Goal: Task Accomplishment & Management: Manage account settings

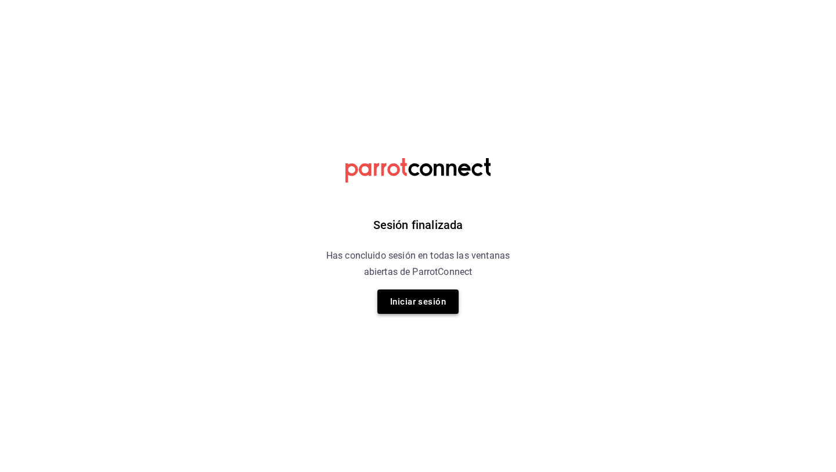
click at [409, 305] on button "Iniciar sesión" at bounding box center [417, 301] width 81 height 24
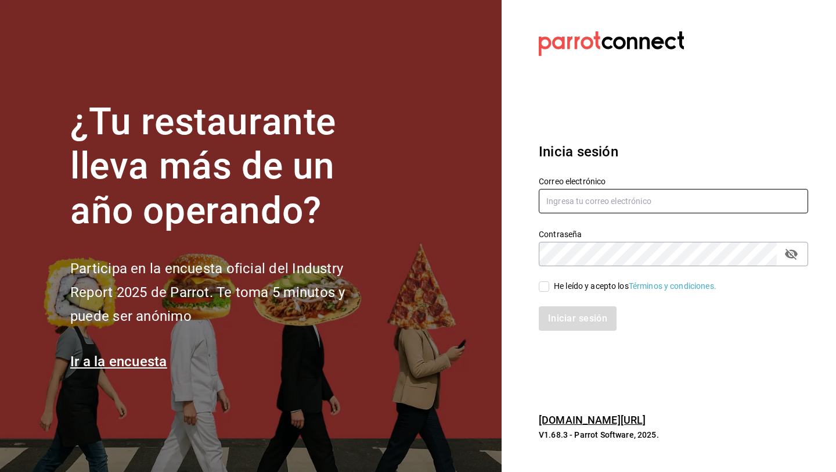
click at [623, 202] on input "text" at bounding box center [673, 201] width 269 height 24
type input "fjflore@icloud.com"
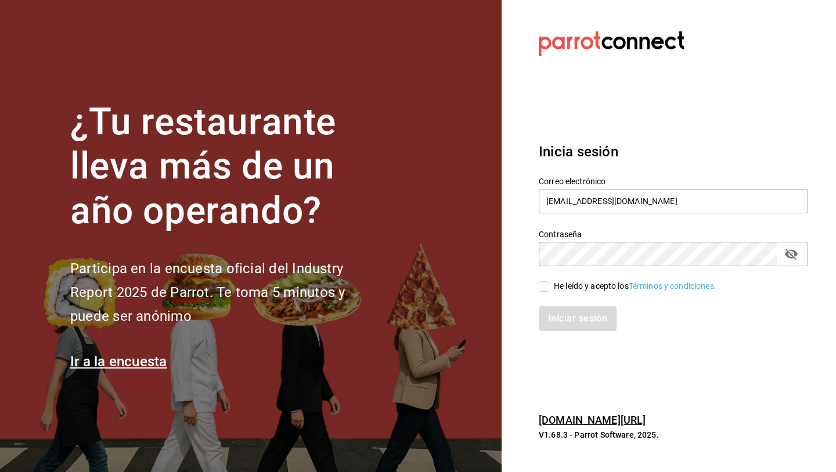
click at [542, 285] on input "He leído y acepto los Términos y condiciones." at bounding box center [544, 286] width 10 height 10
checkbox input "true"
click at [549, 314] on button "Iniciar sesión" at bounding box center [578, 318] width 79 height 24
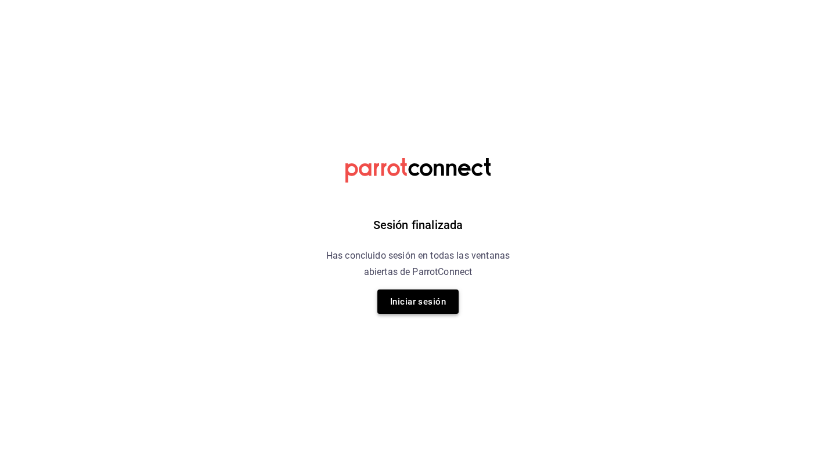
click at [438, 300] on button "Iniciar sesión" at bounding box center [417, 301] width 81 height 24
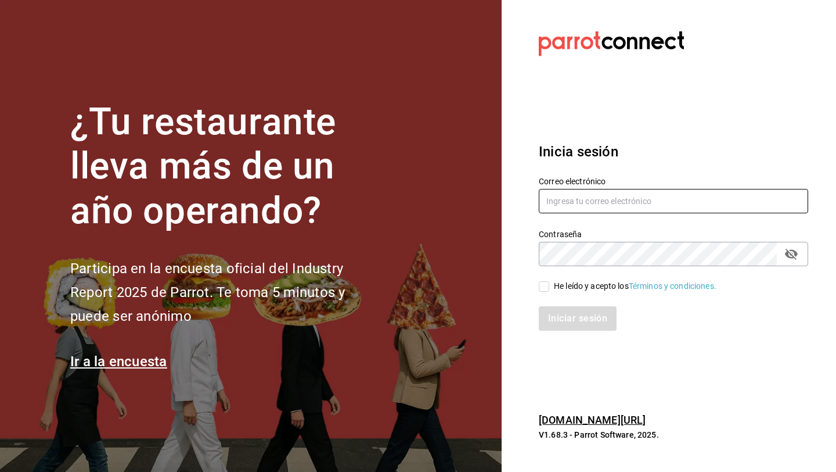
click at [585, 204] on input "text" at bounding box center [673, 201] width 269 height 24
type input "fjflore@icloud.com"
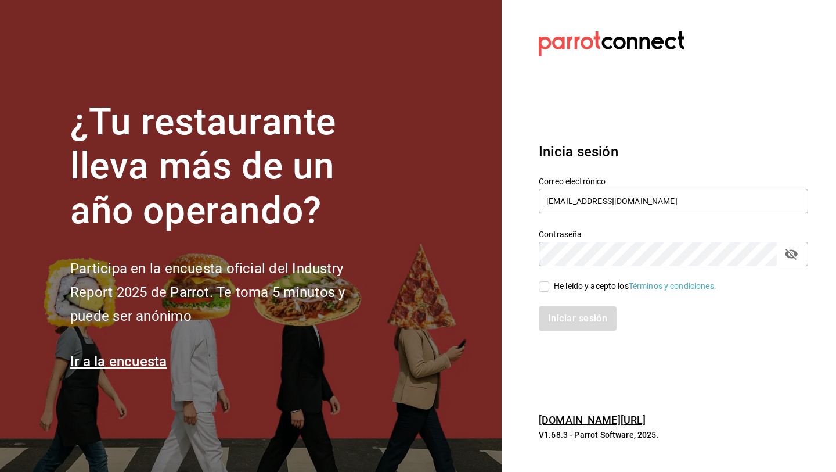
click at [548, 286] on input "He leído y acepto los Términos y condiciones." at bounding box center [544, 286] width 10 height 10
checkbox input "true"
click at [563, 314] on button "Iniciar sesión" at bounding box center [578, 318] width 79 height 24
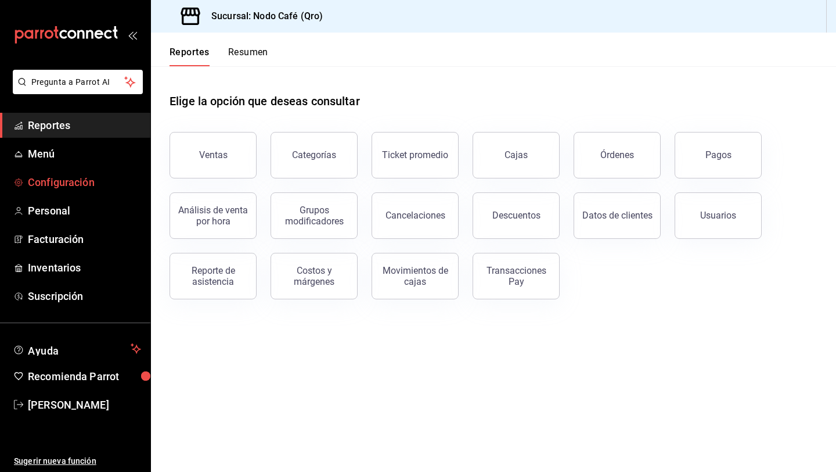
click at [88, 183] on span "Configuración" at bounding box center [84, 182] width 113 height 16
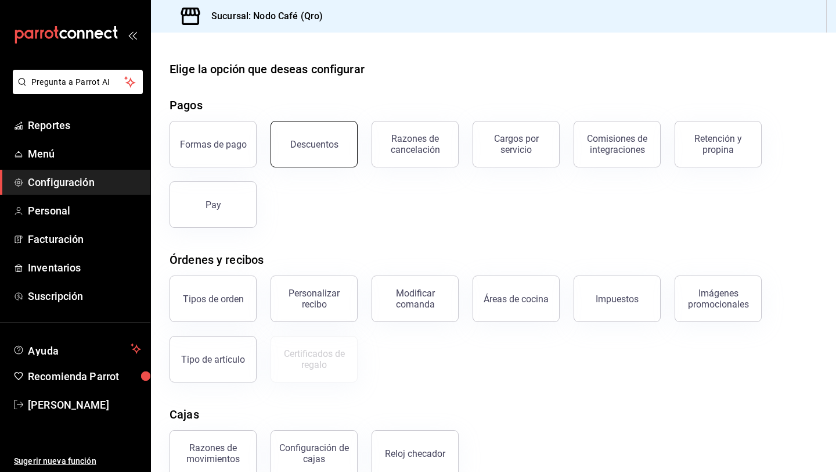
click at [338, 138] on button "Descuentos" at bounding box center [314, 144] width 87 height 46
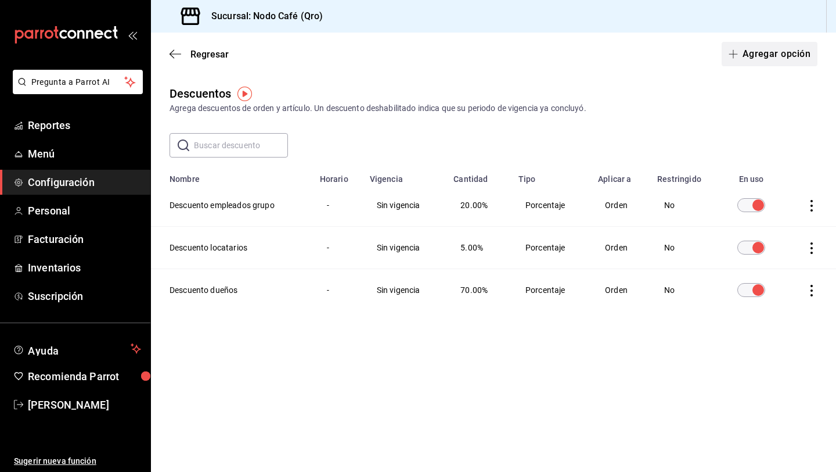
click at [750, 49] on button "Agregar opción" at bounding box center [770, 54] width 96 height 24
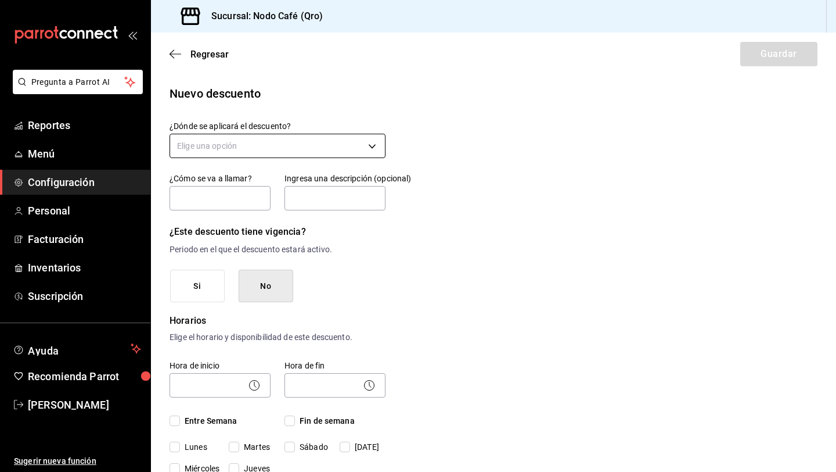
click at [310, 143] on body "Pregunta a Parrot AI Reportes Menú Configuración Personal Facturación Inventari…" at bounding box center [418, 236] width 836 height 472
click at [310, 143] on div at bounding box center [418, 236] width 836 height 472
click at [310, 143] on body "Pregunta a Parrot AI Reportes Menú Configuración Personal Facturación Inventari…" at bounding box center [418, 236] width 836 height 472
click at [266, 204] on li "Orden completa" at bounding box center [277, 201] width 215 height 19
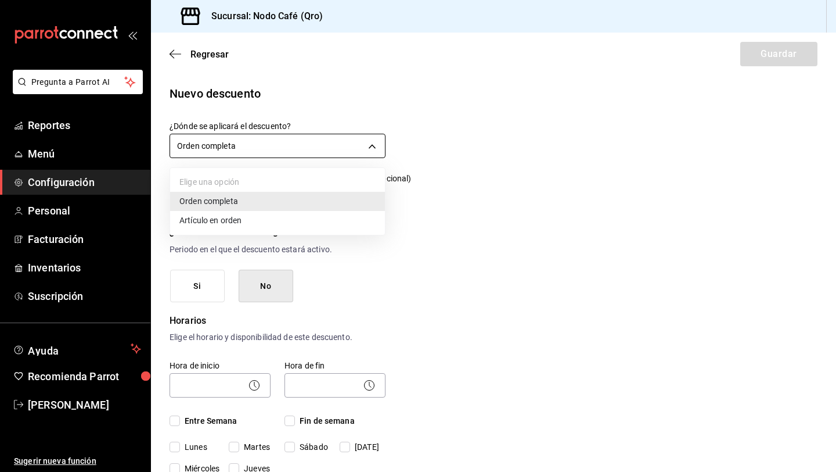
click at [294, 142] on body "Pregunta a Parrot AI Reportes Menú Configuración Personal Facturación Inventari…" at bounding box center [418, 236] width 836 height 472
click at [242, 223] on li "Artículo en orden" at bounding box center [277, 220] width 215 height 19
type input "ORDER_ITEM"
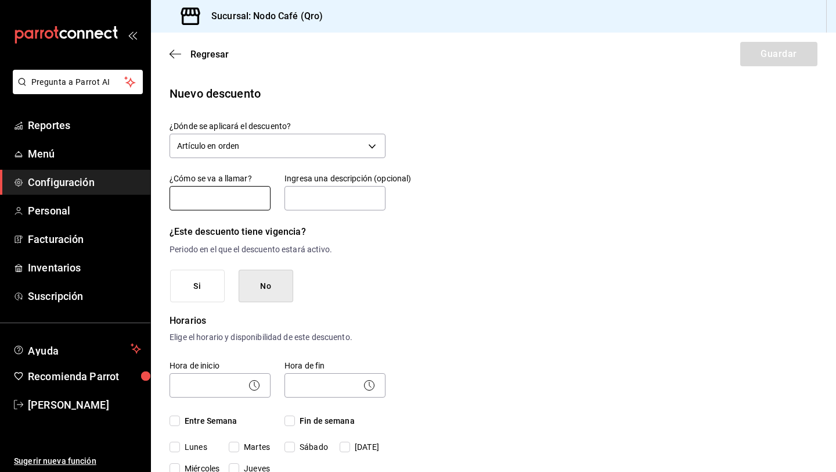
click at [234, 198] on input "text" at bounding box center [220, 198] width 101 height 24
type input "Cortesia"
click at [229, 253] on p "Periodo en el que el descuento estará activo." at bounding box center [278, 249] width 216 height 12
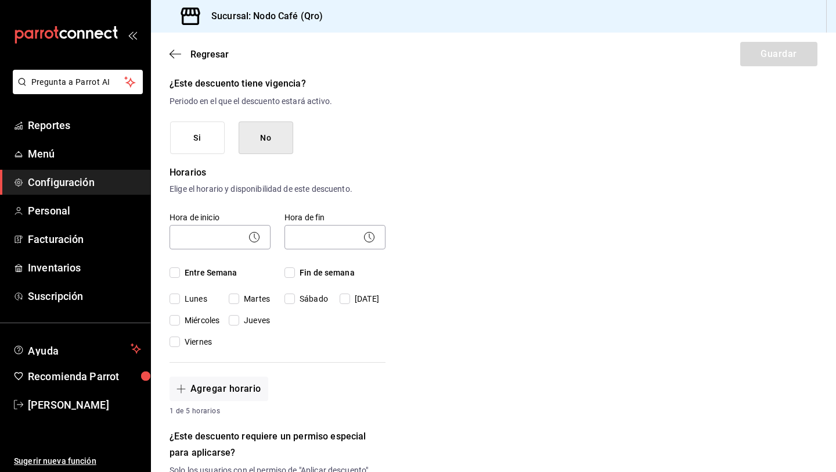
scroll to position [150, 0]
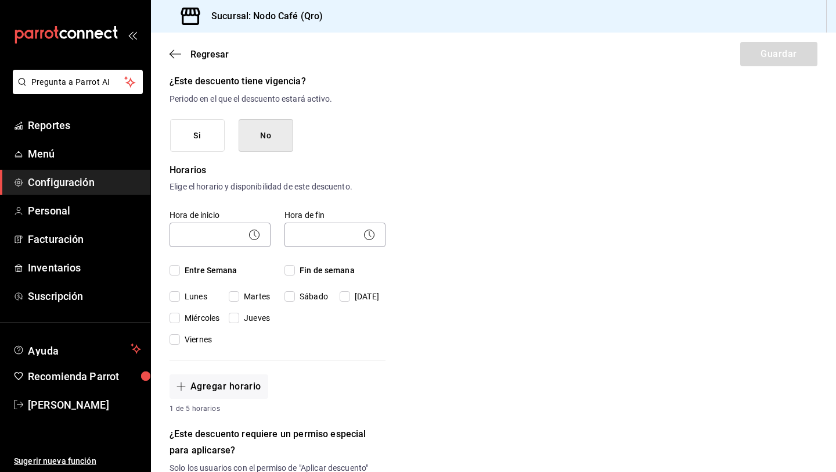
click at [257, 234] on icon at bounding box center [254, 235] width 14 height 14
click at [235, 236] on body "Pregunta a Parrot AI Reportes Menú Configuración Personal Facturación Inventari…" at bounding box center [418, 236] width 836 height 472
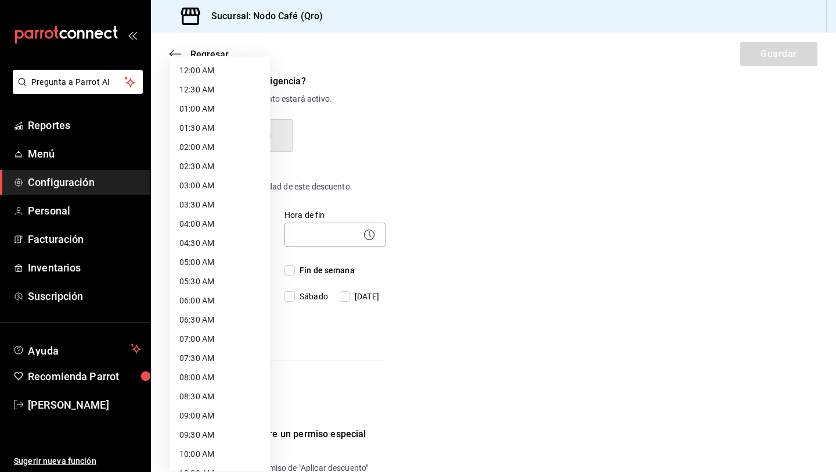
click at [208, 332] on li "07:00 AM" at bounding box center [220, 338] width 100 height 19
type input "07:00"
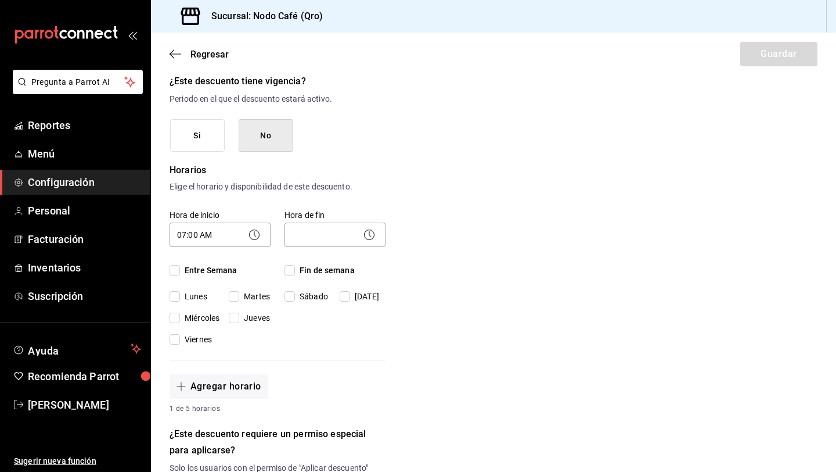
click at [367, 235] on icon at bounding box center [369, 235] width 14 height 14
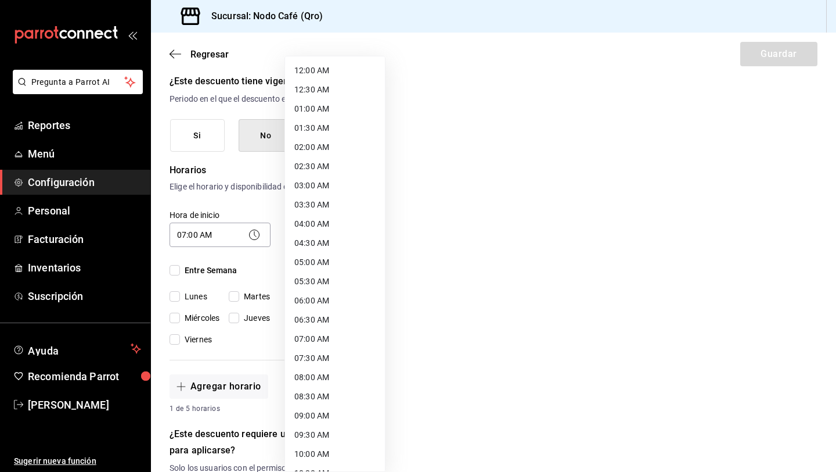
click at [330, 226] on body "Pregunta a Parrot AI Reportes Menú Configuración Personal Facturación Inventari…" at bounding box center [418, 236] width 836 height 472
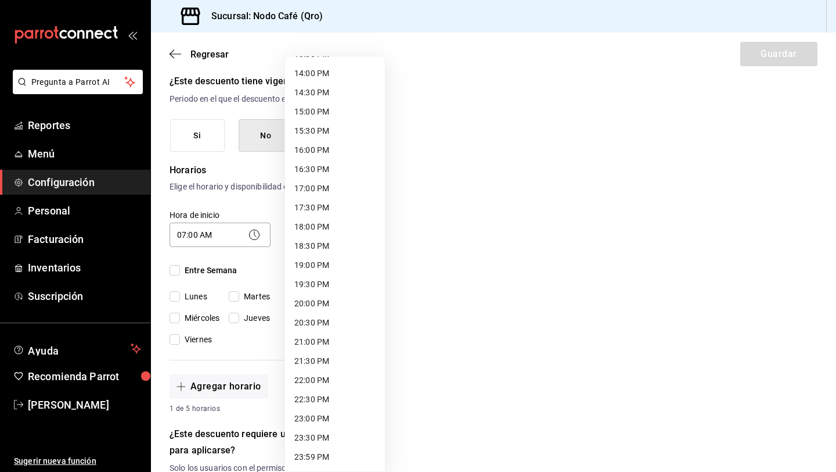
click at [320, 385] on li "22:00 PM" at bounding box center [335, 380] width 100 height 19
type input "22:00"
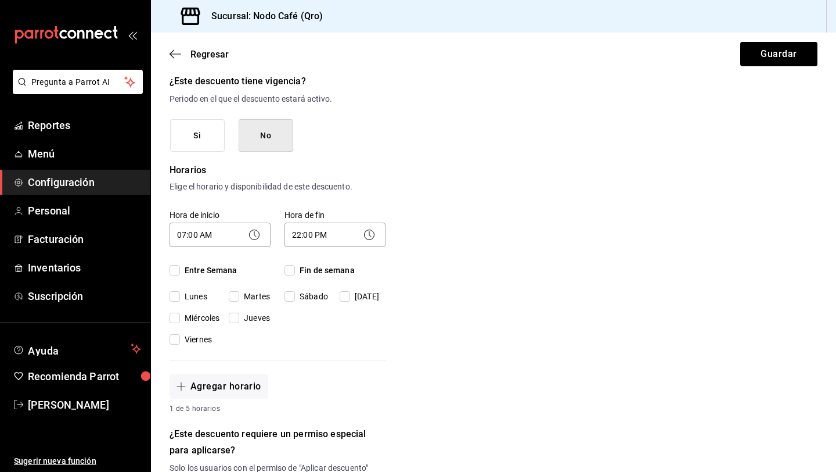
click at [170, 270] on input "Entre Semana" at bounding box center [175, 270] width 10 height 10
checkbox input "true"
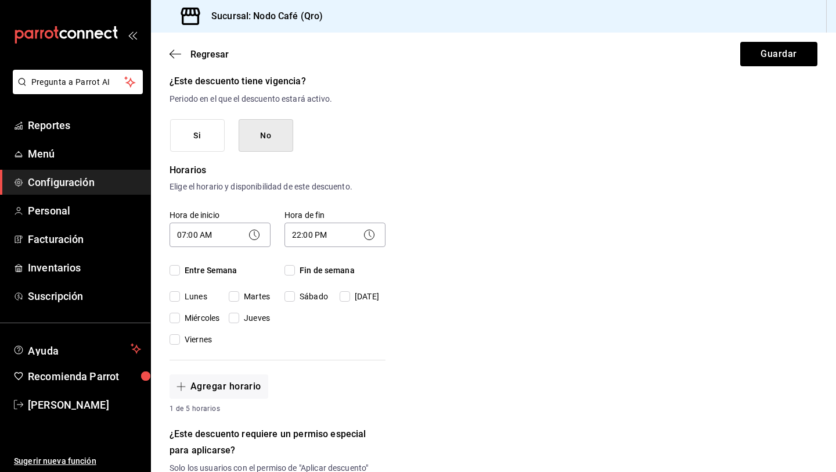
checkbox input "true"
click at [290, 268] on input "Fin de semana" at bounding box center [290, 270] width 10 height 10
checkbox input "true"
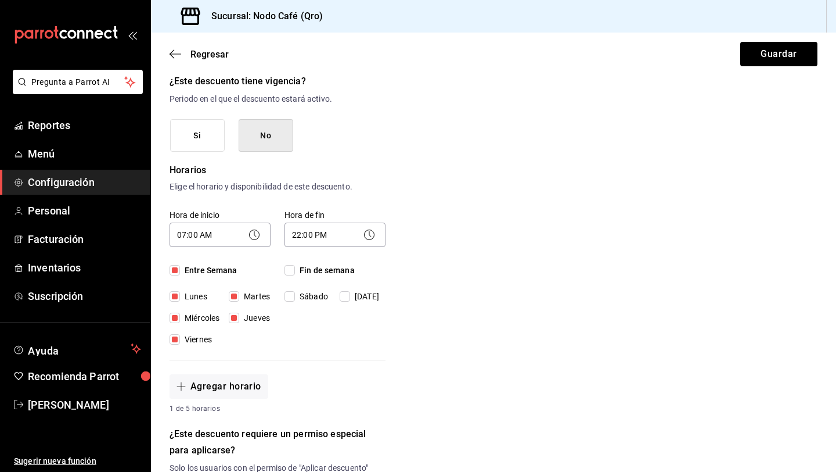
checkbox input "true"
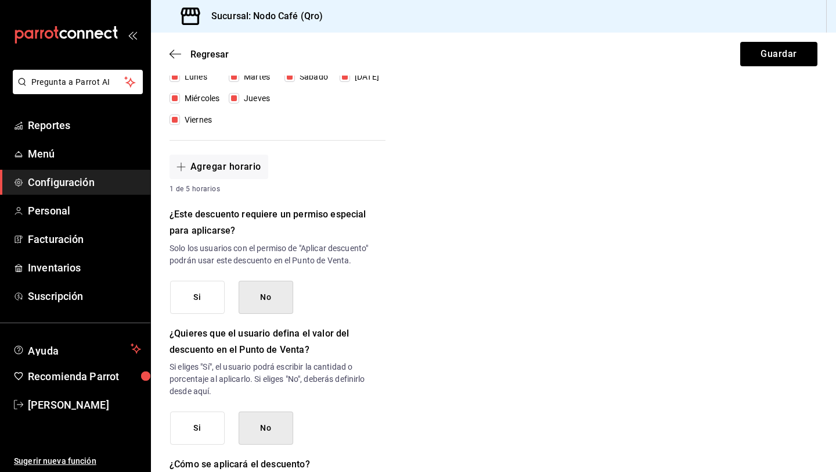
scroll to position [372, 0]
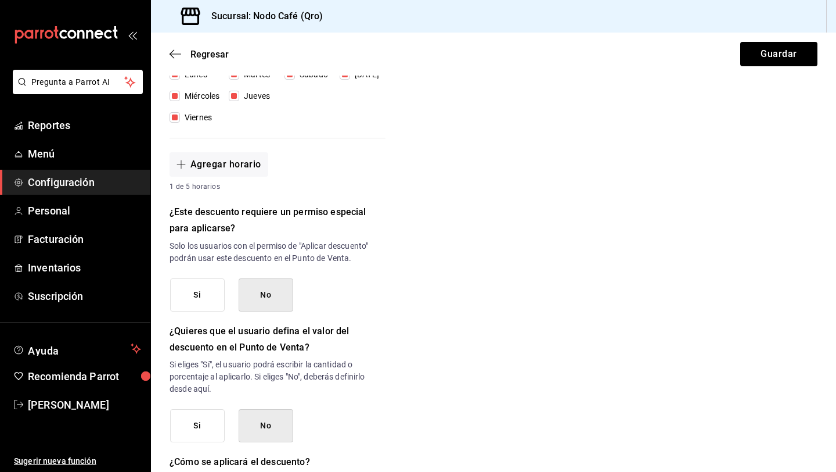
click at [249, 297] on button "No" at bounding box center [266, 294] width 55 height 33
click at [253, 293] on button "No" at bounding box center [266, 294] width 55 height 33
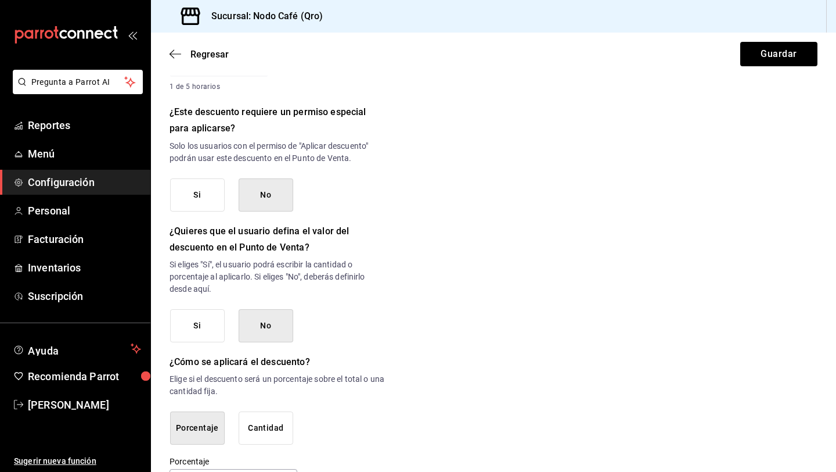
scroll to position [512, 0]
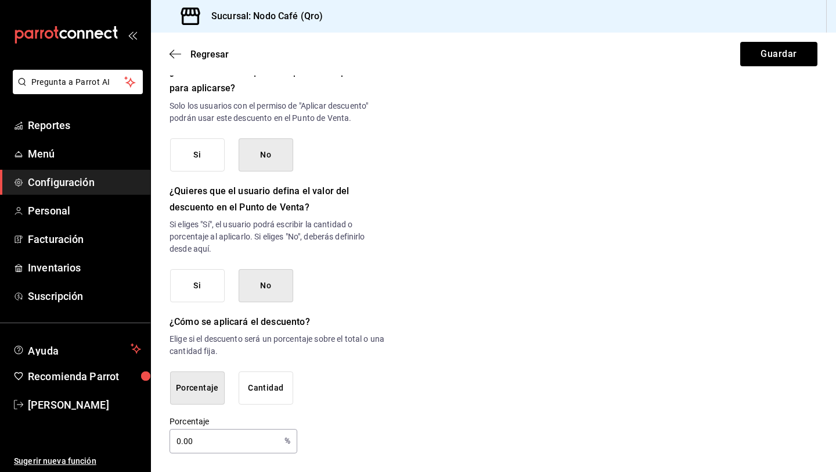
click at [221, 440] on input "0.00" at bounding box center [225, 440] width 110 height 23
type input "0"
type input "100"
click at [771, 50] on button "Guardar" at bounding box center [778, 54] width 77 height 24
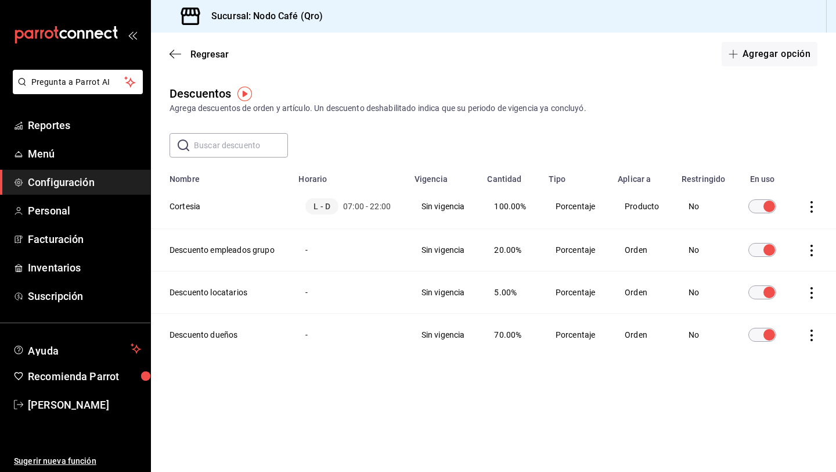
click at [665, 80] on main "Regresar Agregar opción Descuentos Agrega descuentos de orden y artículo. Un de…" at bounding box center [493, 252] width 685 height 439
click at [71, 160] on span "Menú" at bounding box center [84, 154] width 113 height 16
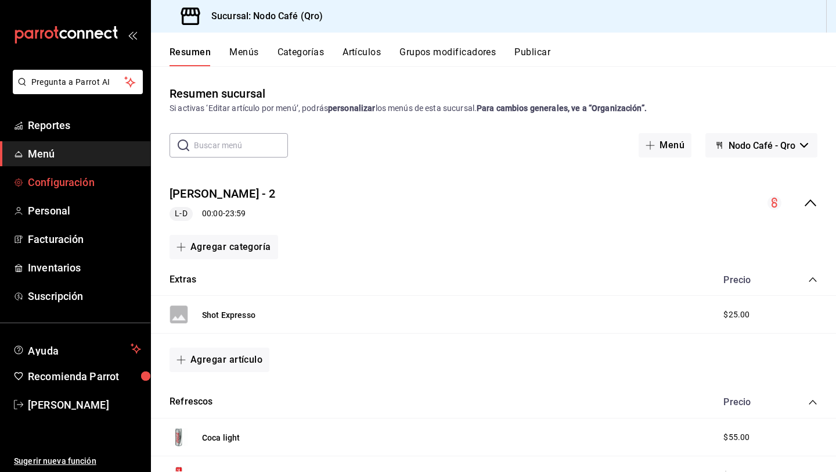
click at [95, 190] on link "Configuración" at bounding box center [75, 182] width 150 height 25
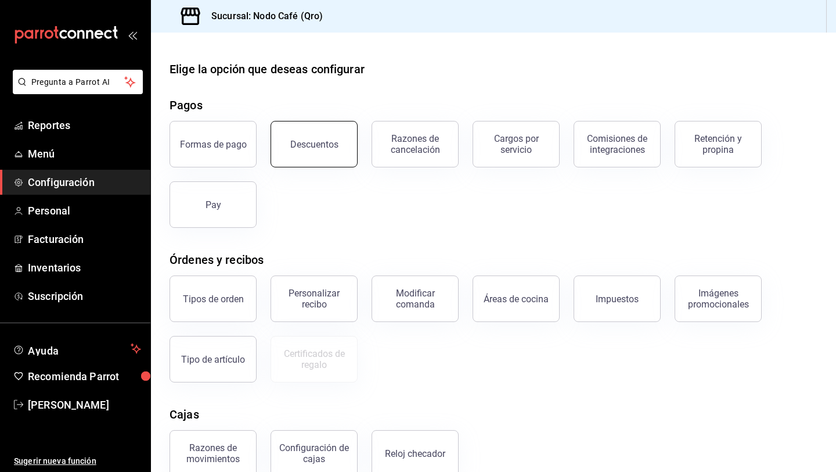
click at [300, 159] on button "Descuentos" at bounding box center [314, 144] width 87 height 46
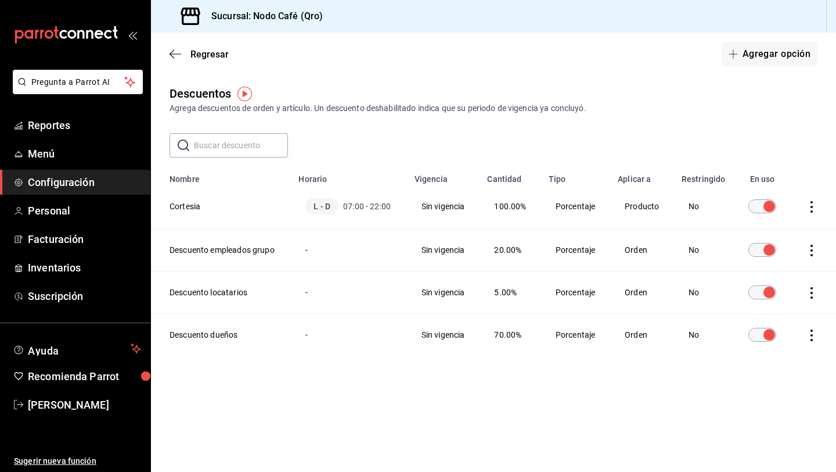
click at [809, 206] on icon "actions" at bounding box center [812, 207] width 12 height 12
click at [444, 207] on div at bounding box center [418, 236] width 836 height 472
click at [190, 209] on th "Cortesia" at bounding box center [221, 206] width 141 height 45
click at [221, 201] on th "Cortesia" at bounding box center [221, 206] width 141 height 45
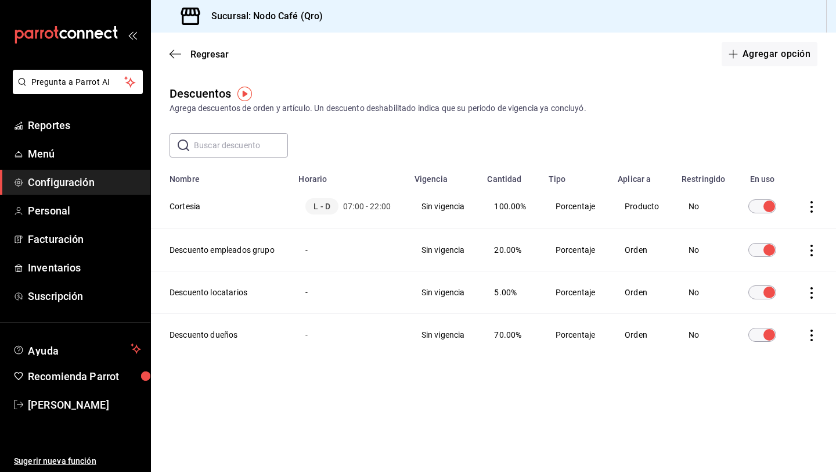
click at [296, 207] on td "L - D 07:00 - 22:00" at bounding box center [350, 206] width 116 height 45
click at [256, 200] on th "Cortesia" at bounding box center [221, 206] width 141 height 45
click at [807, 205] on icon "actions" at bounding box center [812, 207] width 12 height 12
click at [789, 224] on li "Eliminar" at bounding box center [769, 223] width 98 height 33
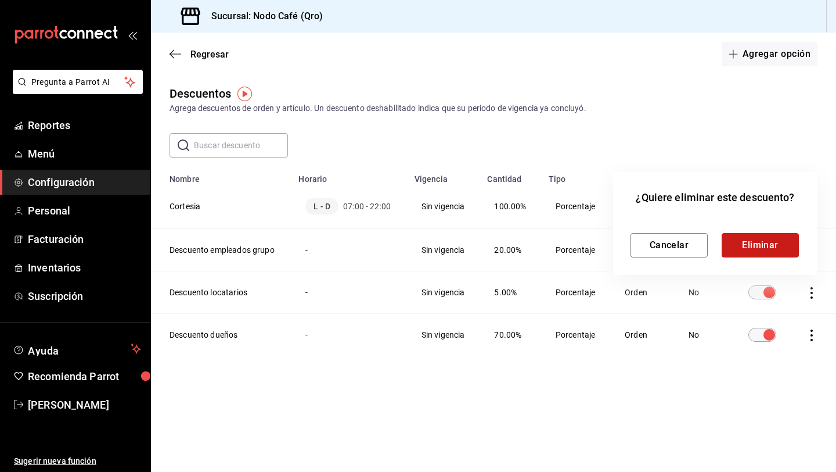
click at [763, 243] on button "Eliminar" at bounding box center [760, 245] width 77 height 24
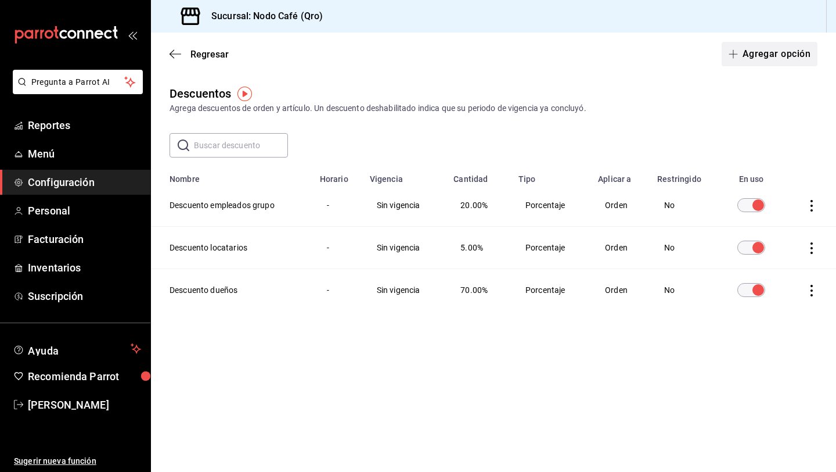
click at [742, 55] on span "button" at bounding box center [736, 53] width 14 height 9
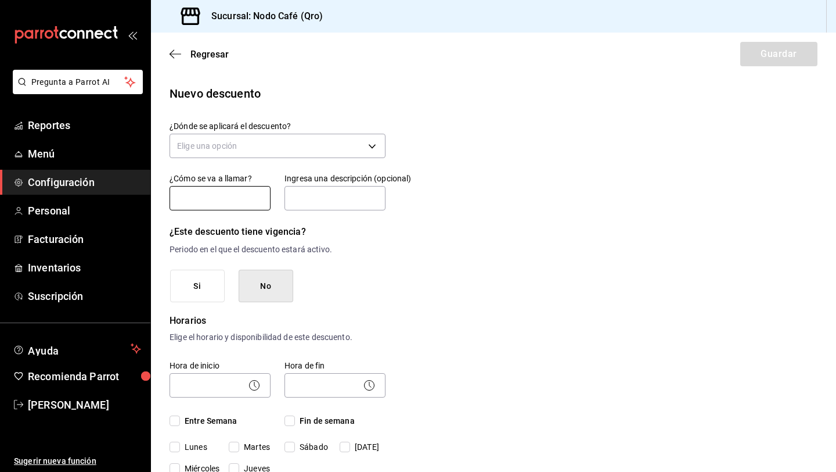
type input "D"
type input "Cortesía"
click at [369, 279] on div "Si No" at bounding box center [277, 285] width 215 height 33
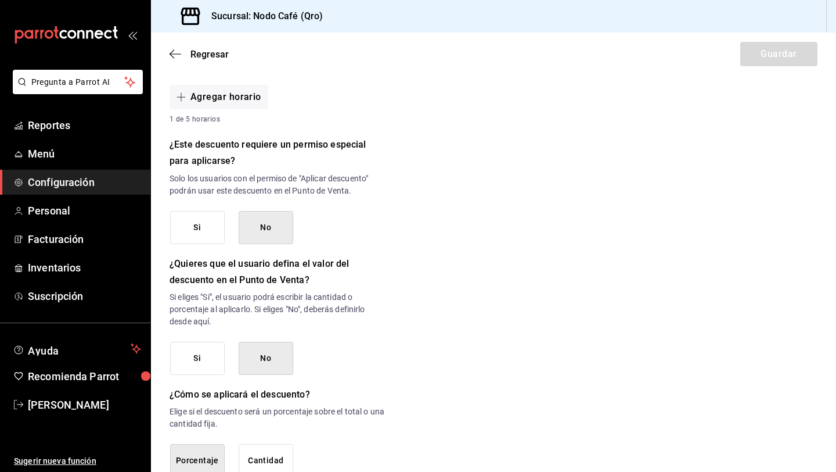
scroll to position [512, 0]
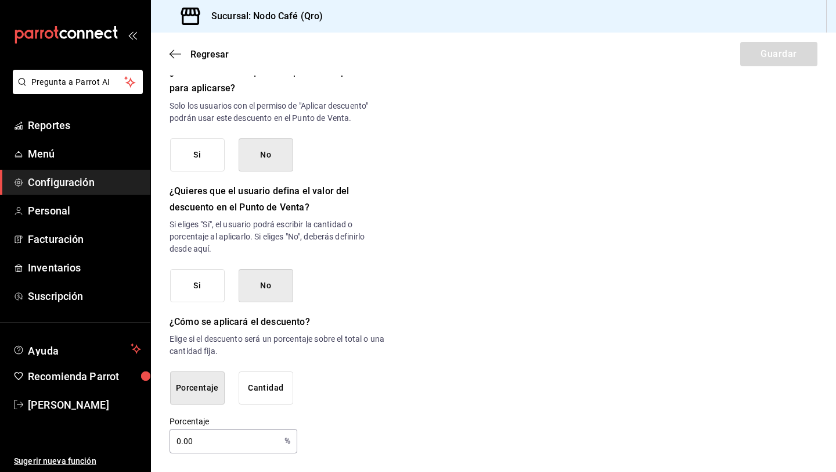
click at [213, 439] on input "0.00" at bounding box center [225, 440] width 110 height 23
type input "0"
click at [244, 432] on input "100" at bounding box center [225, 440] width 110 height 23
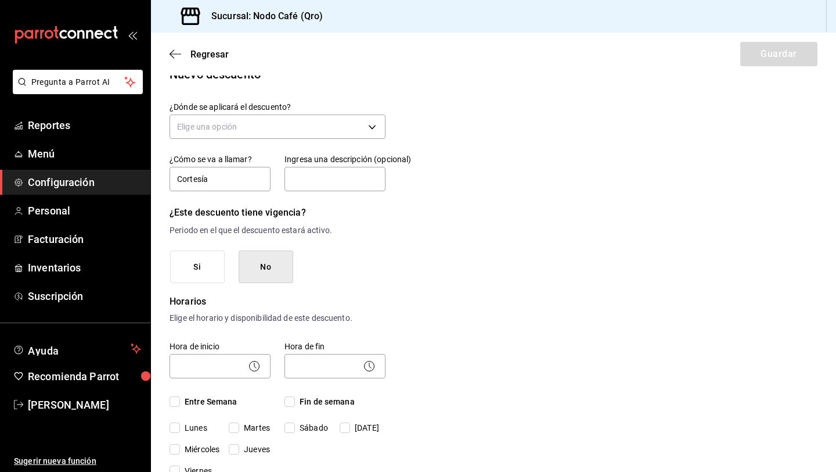
scroll to position [21, 0]
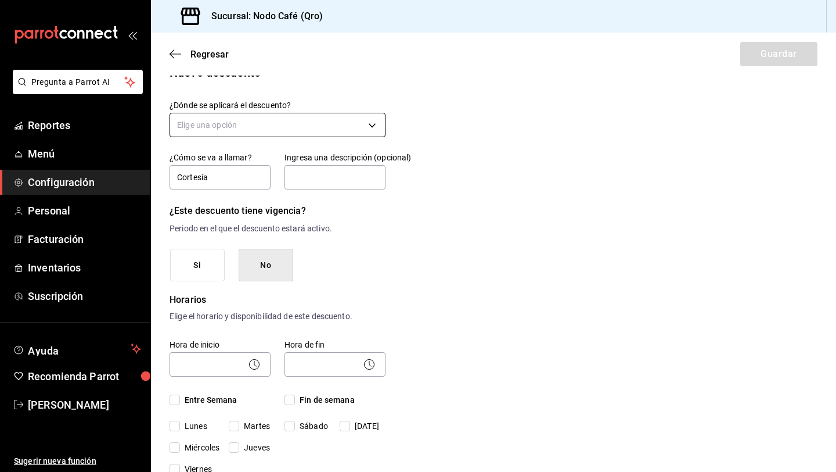
type input "100"
click at [318, 119] on body "Pregunta a Parrot AI Reportes Menú Configuración Personal Facturación Inventari…" at bounding box center [418, 236] width 836 height 472
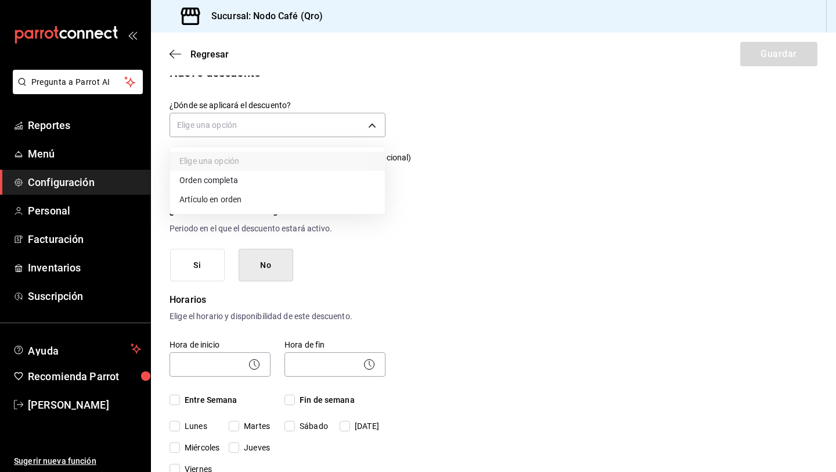
click at [245, 203] on li "Artículo en orden" at bounding box center [277, 199] width 215 height 19
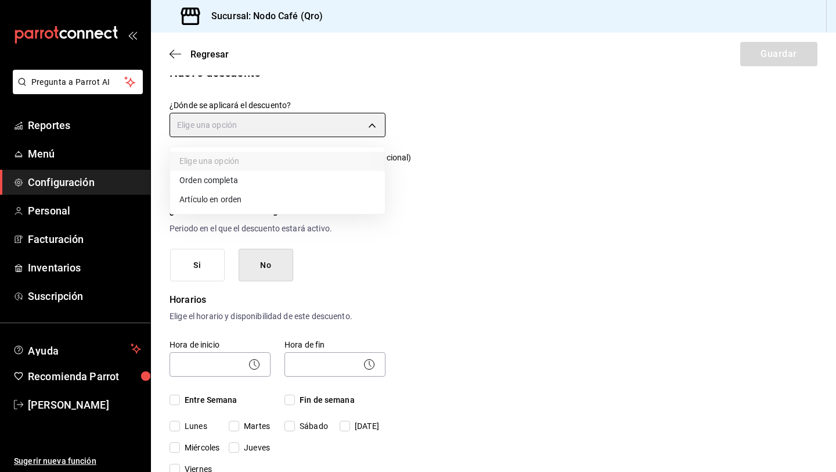
type input "ORDER_ITEM"
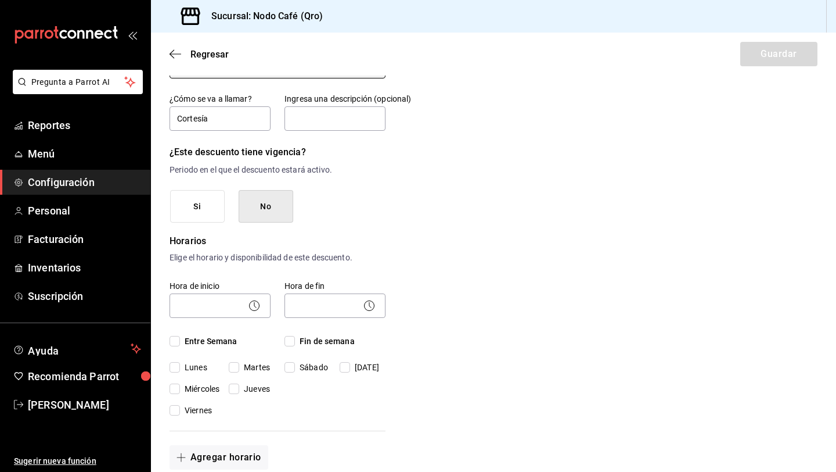
scroll to position [84, 0]
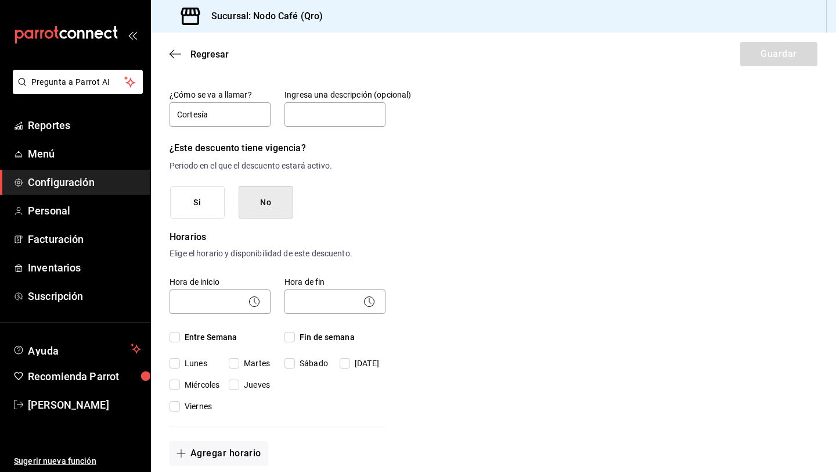
click at [274, 202] on button "No" at bounding box center [266, 202] width 55 height 33
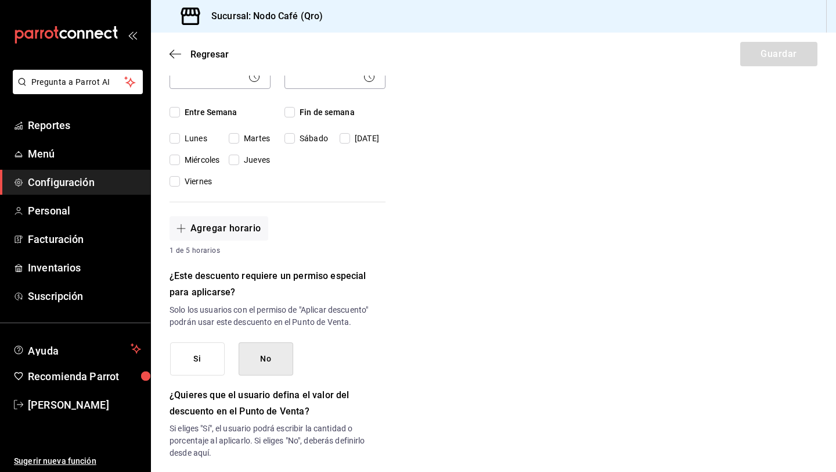
scroll to position [321, 0]
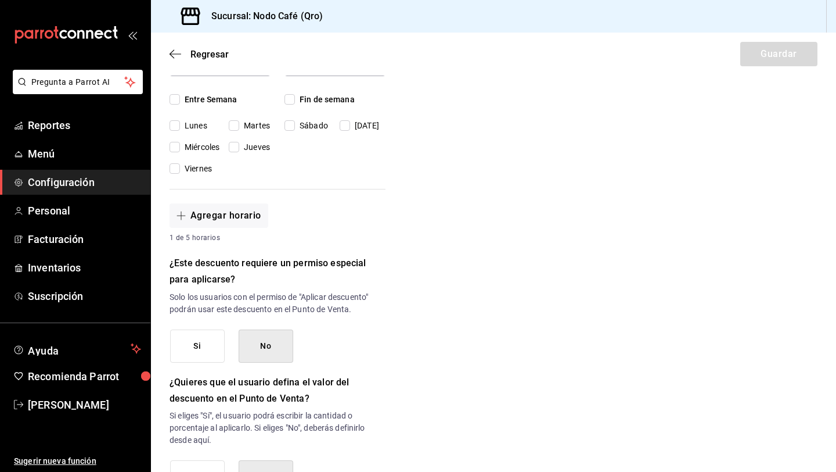
click at [271, 347] on button "No" at bounding box center [266, 345] width 55 height 33
click at [267, 348] on button "No" at bounding box center [266, 345] width 55 height 33
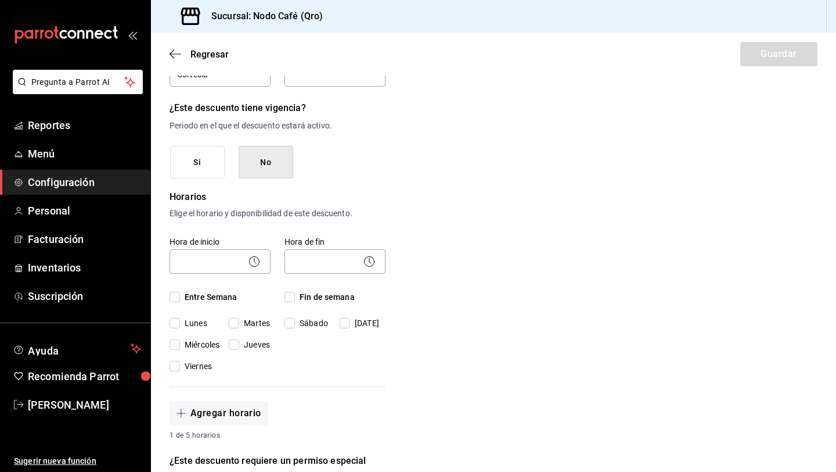
scroll to position [129, 0]
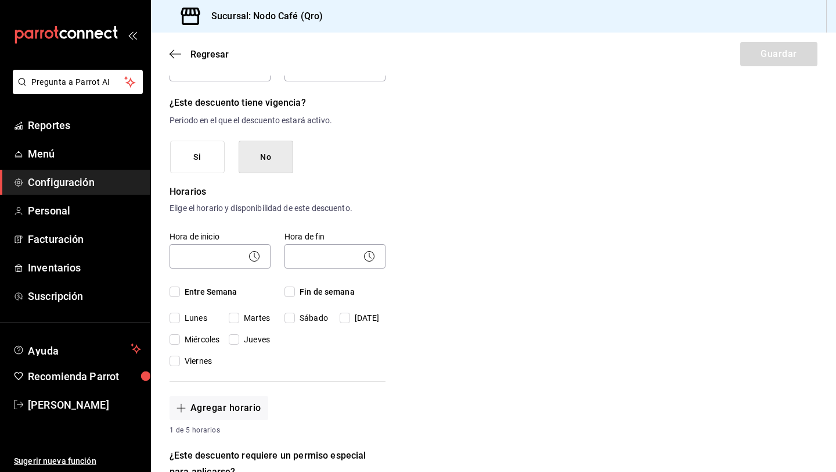
click at [175, 288] on input "Entre Semana" at bounding box center [175, 291] width 10 height 10
checkbox input "true"
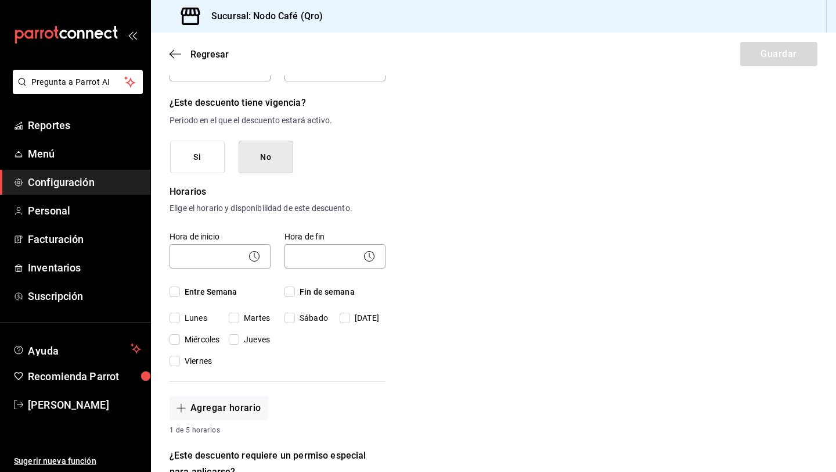
checkbox input "true"
click at [288, 287] on input "Fin de semana" at bounding box center [290, 291] width 10 height 10
checkbox input "true"
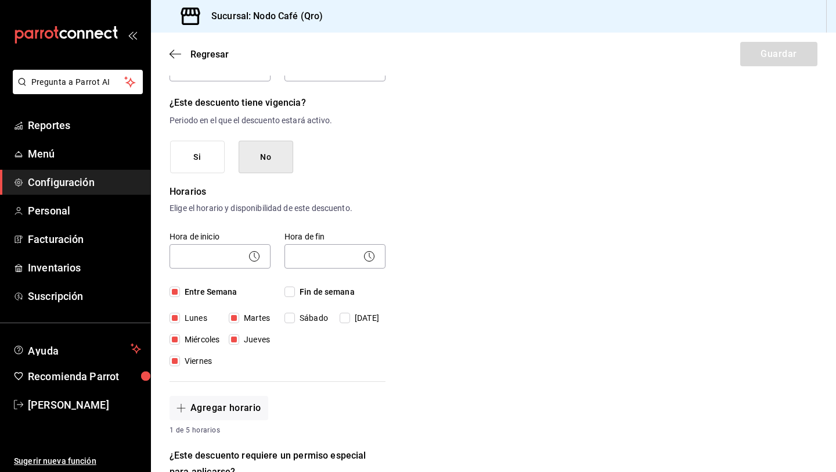
checkbox input "true"
click at [231, 254] on body "Pregunta a Parrot AI Reportes Menú Configuración Personal Facturación Inventari…" at bounding box center [418, 236] width 836 height 472
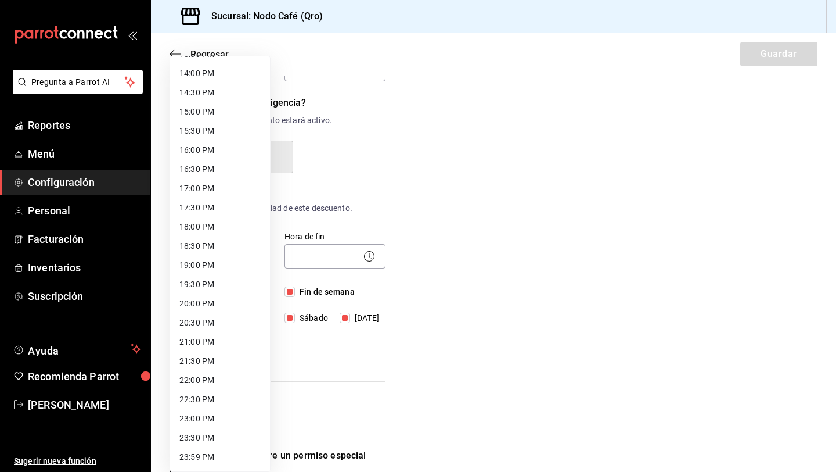
scroll to position [0, 0]
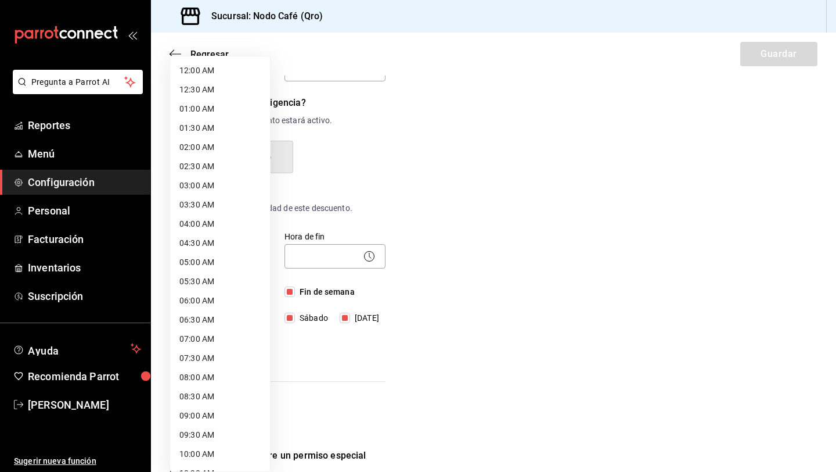
click at [485, 159] on div at bounding box center [418, 236] width 836 height 472
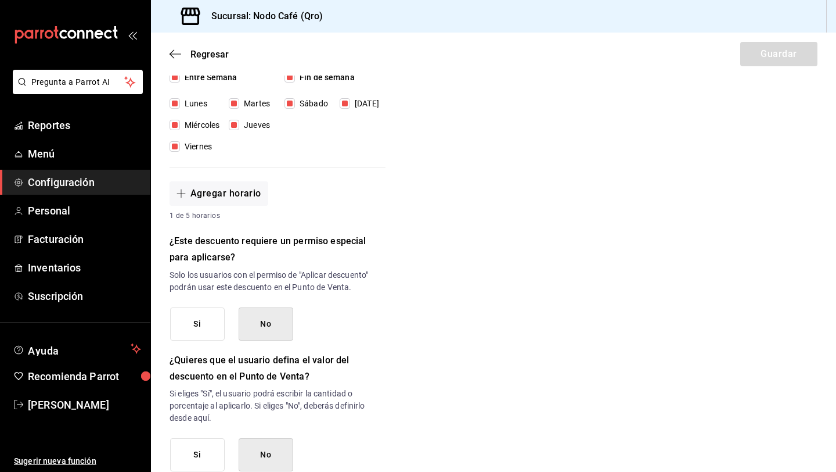
scroll to position [334, 0]
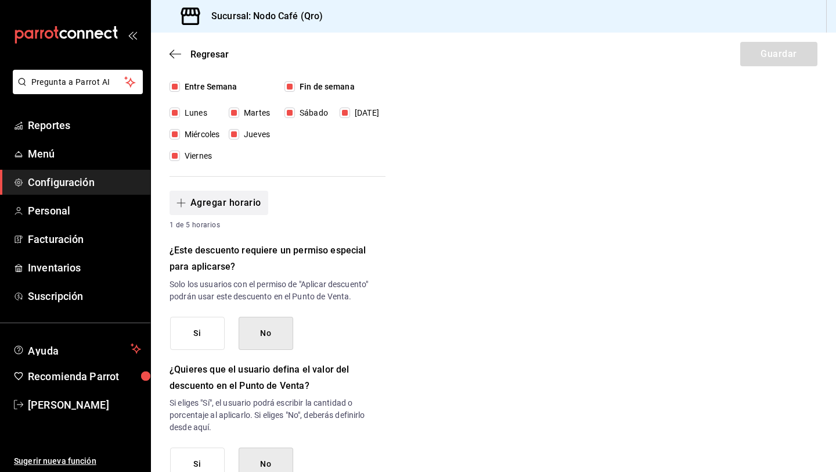
click at [180, 194] on button "Agregar horario" at bounding box center [219, 202] width 99 height 24
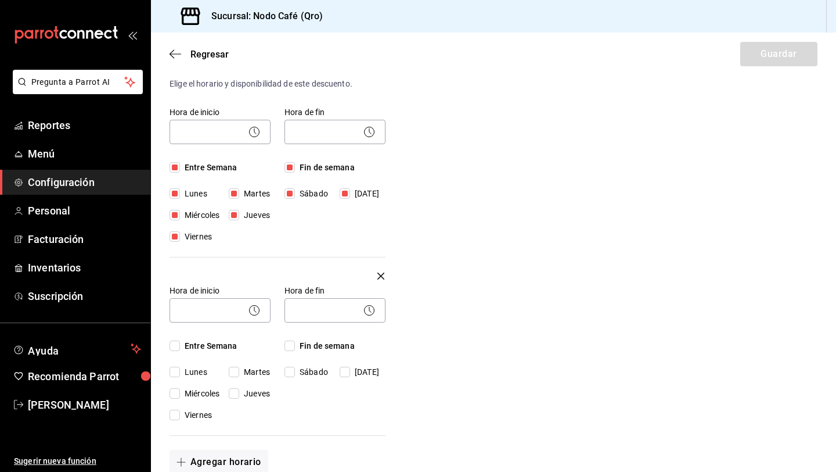
scroll to position [278, 0]
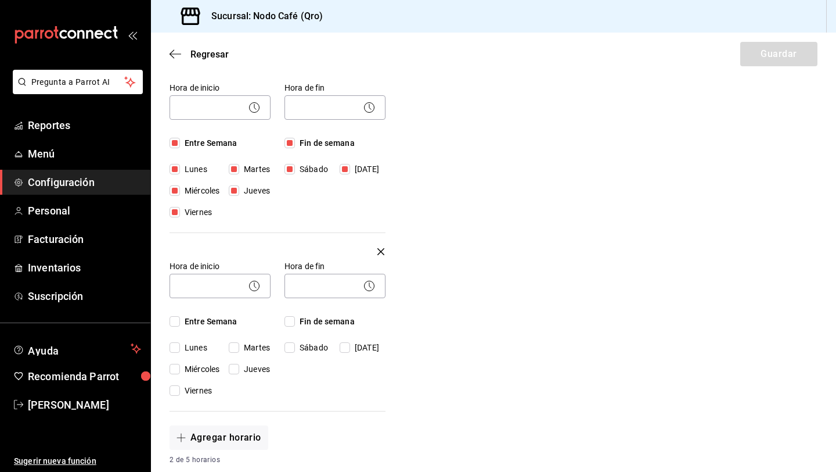
click at [379, 249] on icon "button" at bounding box center [380, 251] width 7 height 14
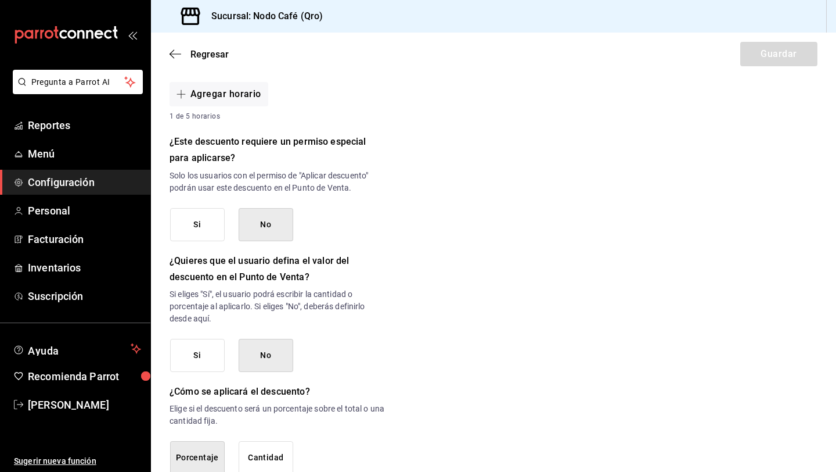
scroll to position [512, 0]
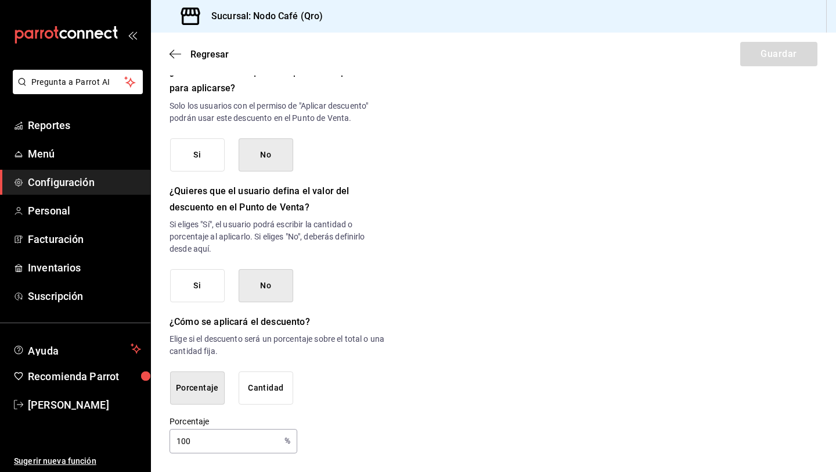
click at [195, 387] on button "Porcentaje" at bounding box center [197, 387] width 55 height 33
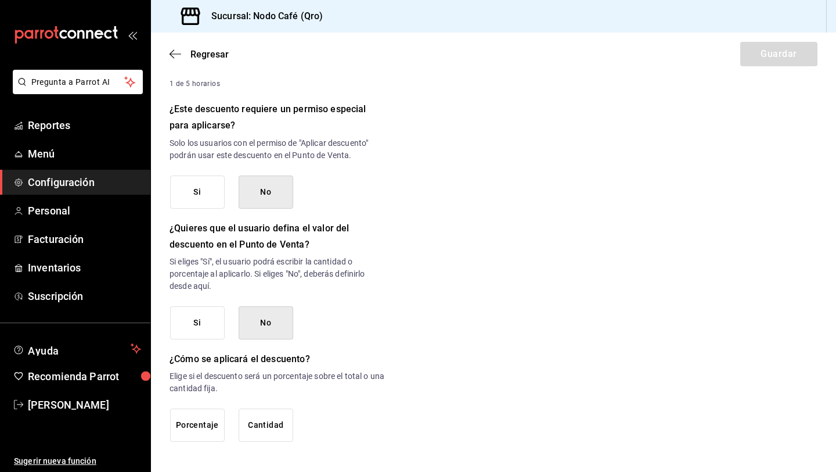
scroll to position [475, 0]
click at [207, 418] on button "Porcentaje" at bounding box center [197, 424] width 55 height 33
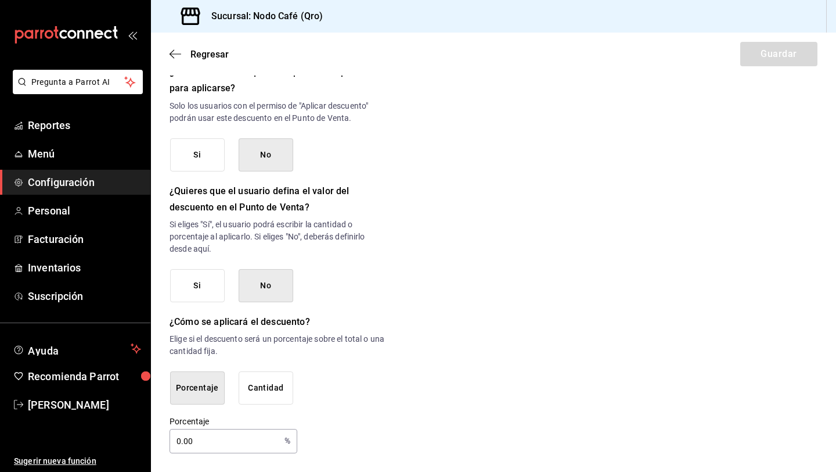
click at [203, 438] on input "0.00" at bounding box center [225, 440] width 110 height 23
type input "0"
type input "100"
click at [413, 269] on div "Nuevo descuento ¿Dónde se aplicará el descuento? Artículo en orden ORDER_ITEM ¿…" at bounding box center [493, 13] width 685 height 880
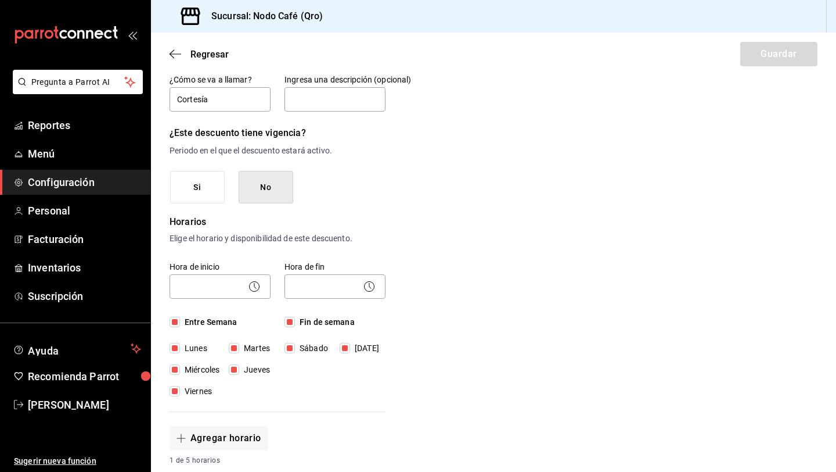
scroll to position [114, 0]
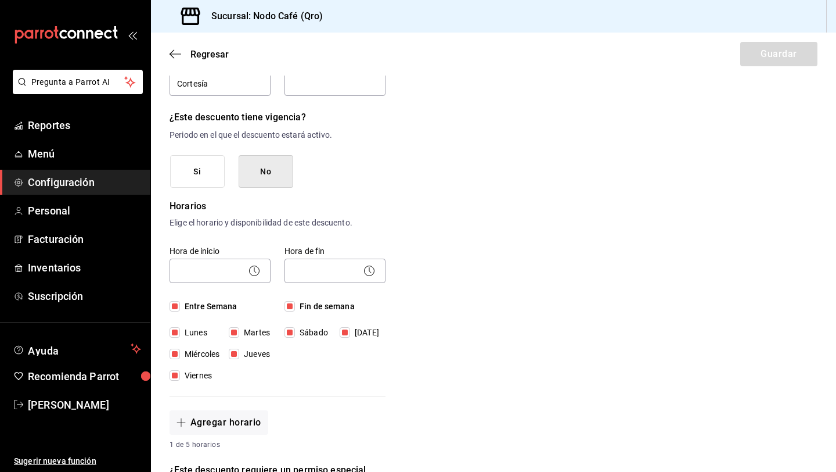
click at [250, 268] on icon at bounding box center [254, 271] width 14 height 14
click at [255, 268] on icon at bounding box center [254, 271] width 14 height 14
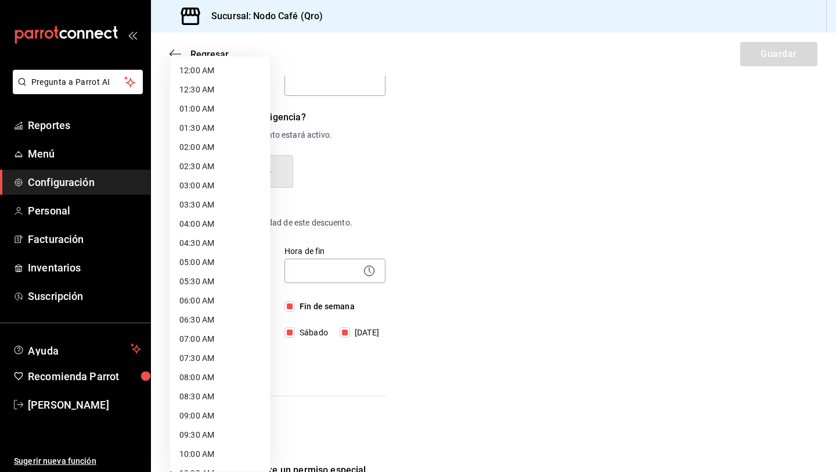
click at [231, 271] on body "Pregunta a Parrot AI Reportes Menú Configuración Personal Facturación Inventari…" at bounding box center [418, 236] width 836 height 472
click at [207, 73] on li "12:00 AM" at bounding box center [220, 70] width 100 height 19
type input "00:00"
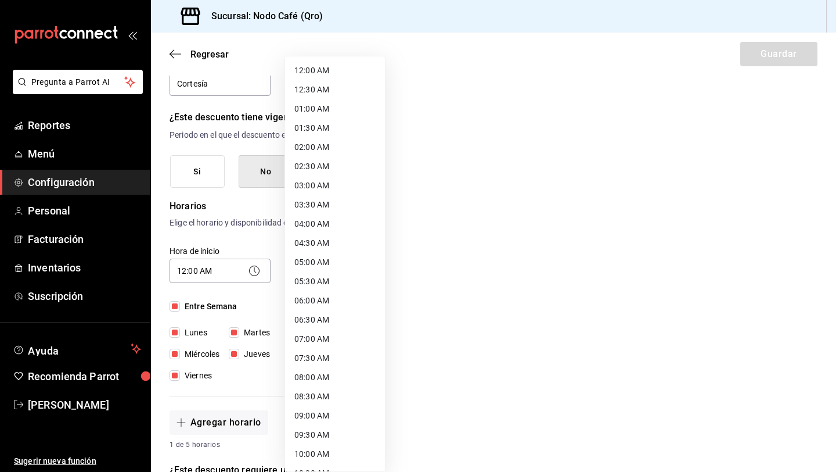
click at [331, 269] on body "Pregunta a Parrot AI Reportes Menú Configuración Personal Facturación Inventari…" at bounding box center [418, 236] width 836 height 472
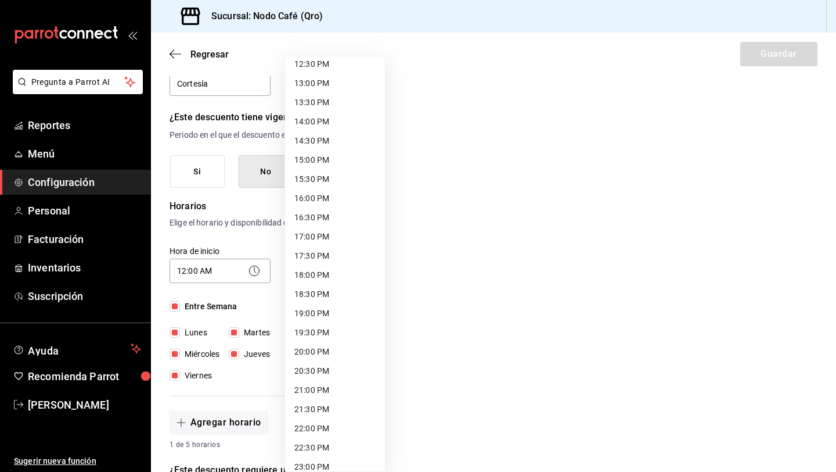
scroll to position [534, 0]
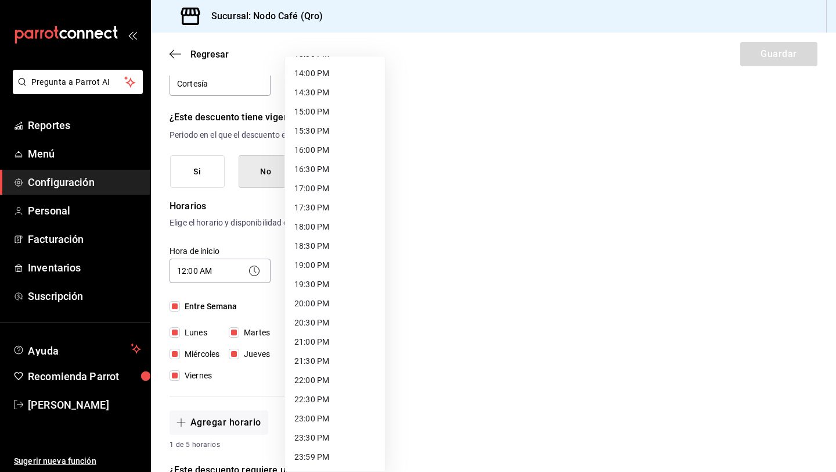
click at [310, 452] on li "23:59 PM" at bounding box center [335, 456] width 100 height 19
type input "23:59"
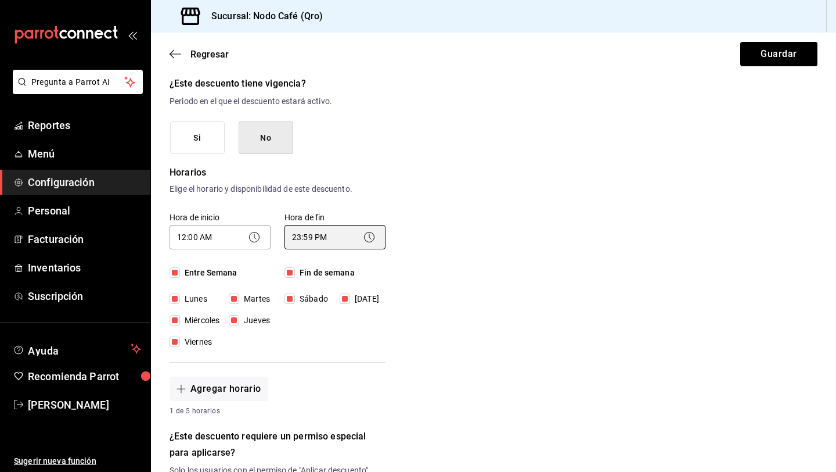
scroll to position [149, 0]
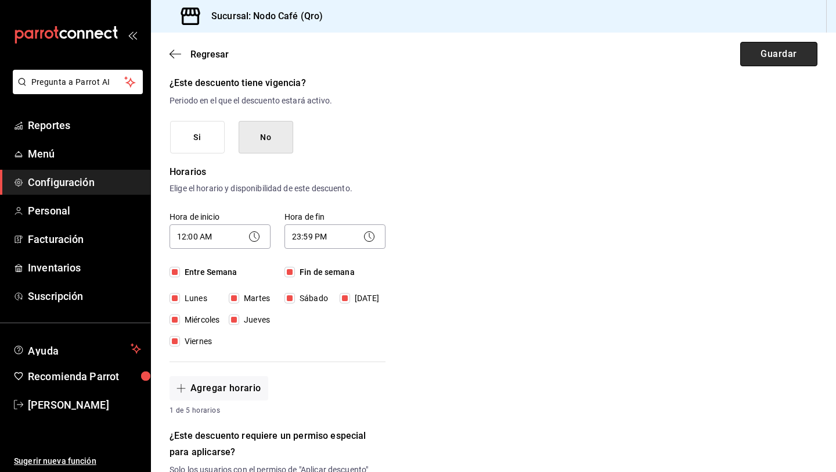
click at [767, 49] on button "Guardar" at bounding box center [778, 54] width 77 height 24
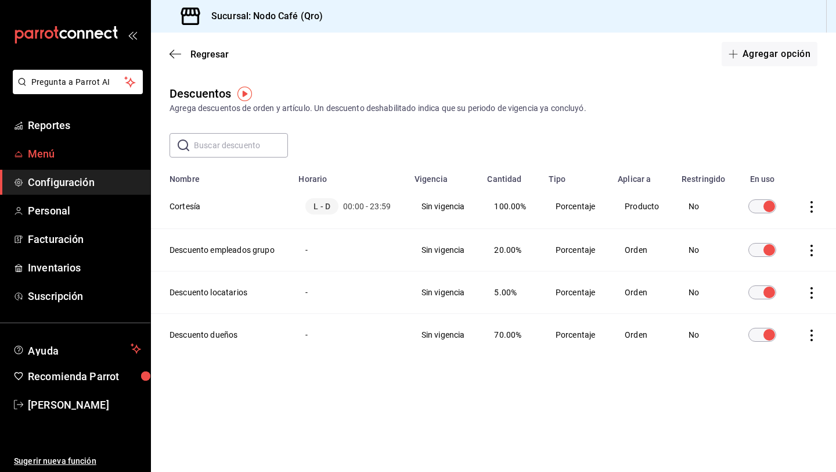
click at [47, 152] on span "Menú" at bounding box center [84, 154] width 113 height 16
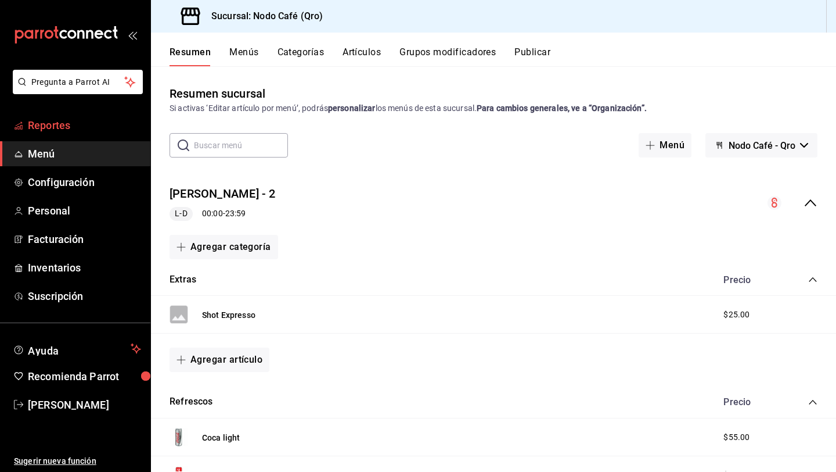
click at [48, 127] on span "Reportes" at bounding box center [84, 125] width 113 height 16
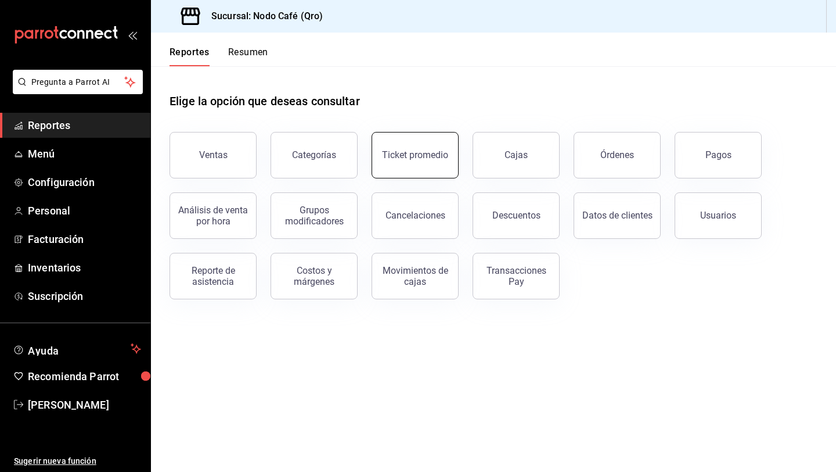
click at [389, 152] on div "Ticket promedio" at bounding box center [415, 154] width 66 height 11
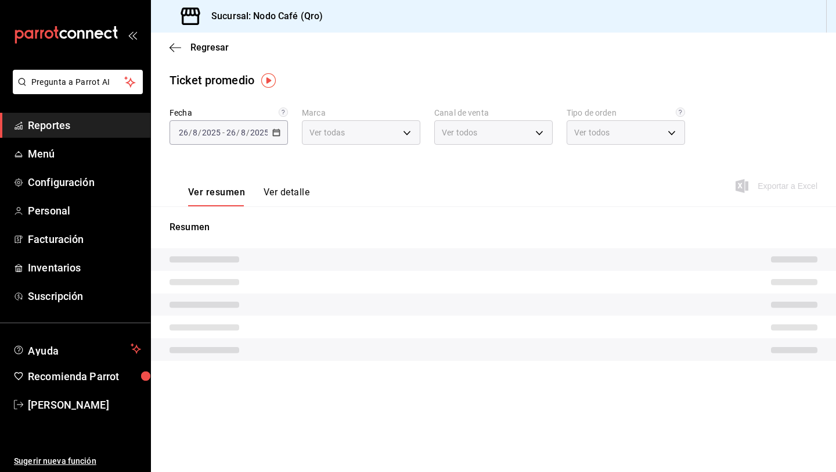
type input "9b0ce863-790e-4458-bc0a-22b74a848044"
type input "PARROT,UBER_EATS,RAPPI,DIDI_FOOD,ONLINE"
type input "a11acc6a-bc12-41b0-b551-9c120d903fd2,7544506a-24dc-4ef3-a0f0-cbf1b36dc17f,EXTER…"
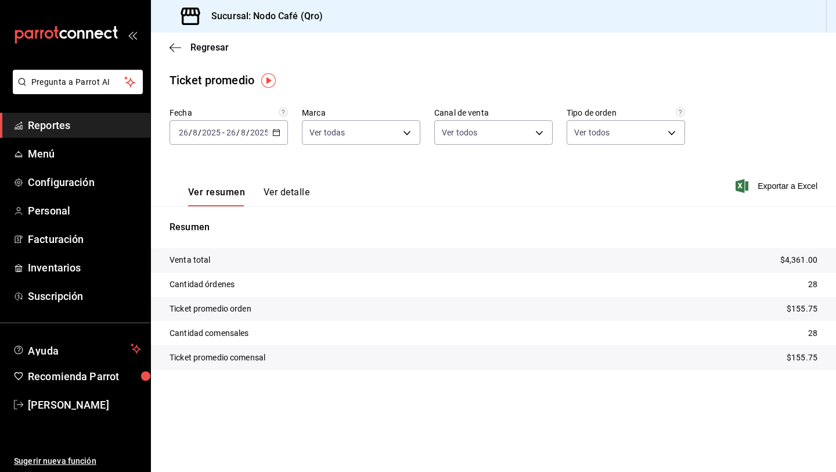
click at [272, 129] on icon "button" at bounding box center [276, 132] width 8 height 8
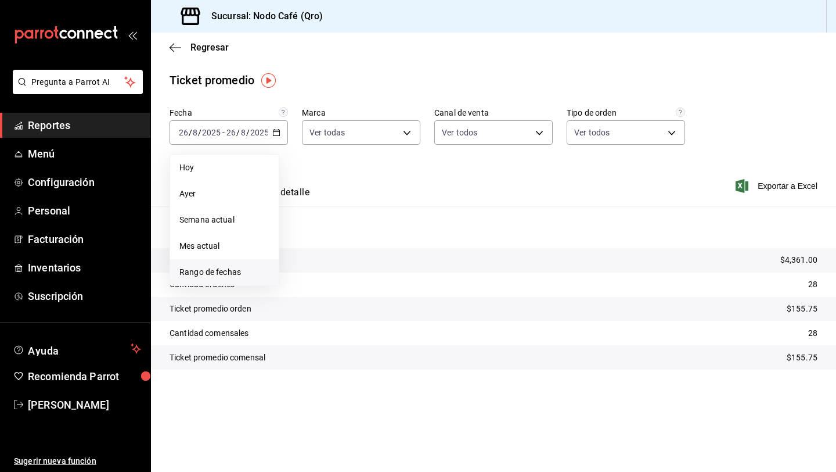
click at [214, 265] on li "Rango de fechas" at bounding box center [224, 272] width 109 height 26
click at [301, 231] on abbr "4" at bounding box center [303, 235] width 4 height 8
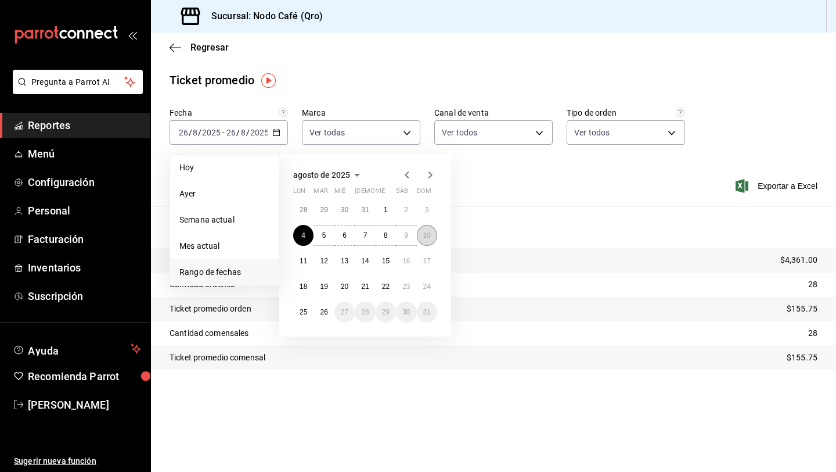
click at [433, 233] on button "10" at bounding box center [427, 235] width 20 height 21
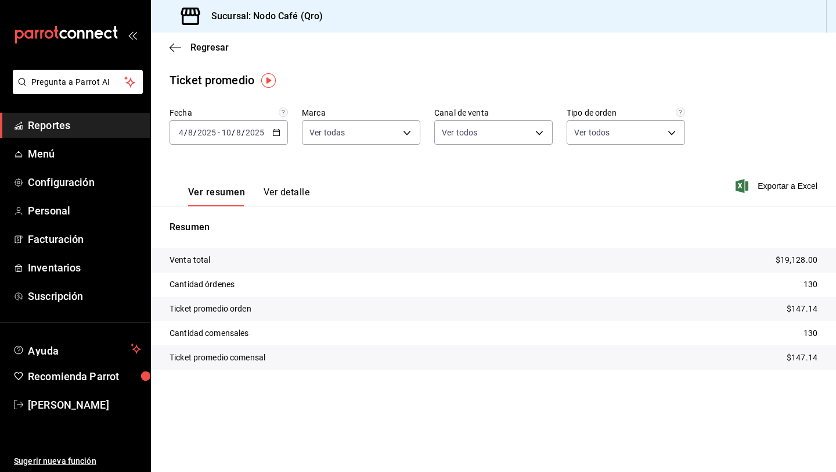
click at [280, 134] on div "[DATE] [DATE] - [DATE] [DATE]" at bounding box center [229, 132] width 118 height 24
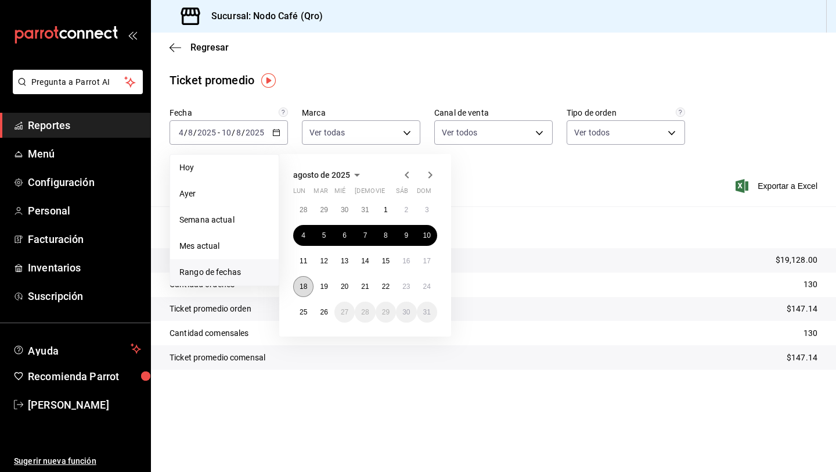
click at [302, 292] on button "18" at bounding box center [303, 286] width 20 height 21
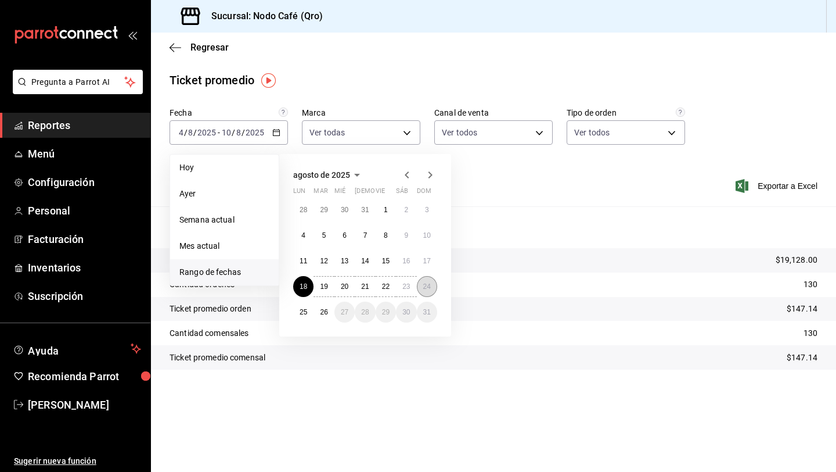
click at [426, 279] on button "24" at bounding box center [427, 286] width 20 height 21
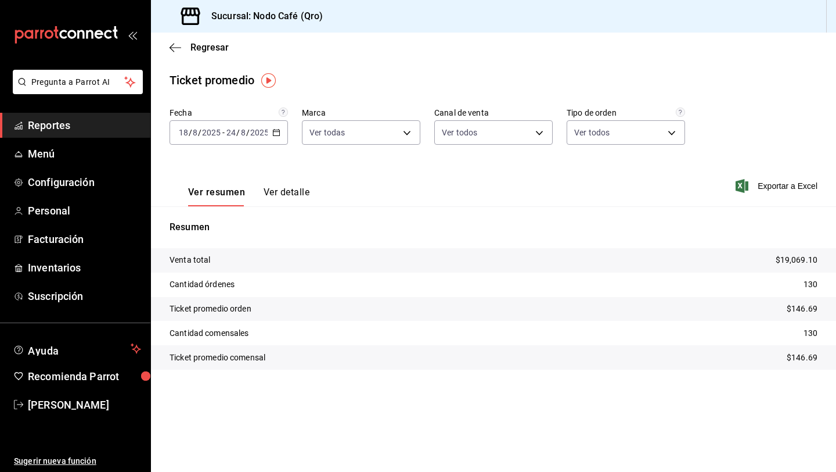
click at [277, 132] on icon "button" at bounding box center [276, 132] width 8 height 8
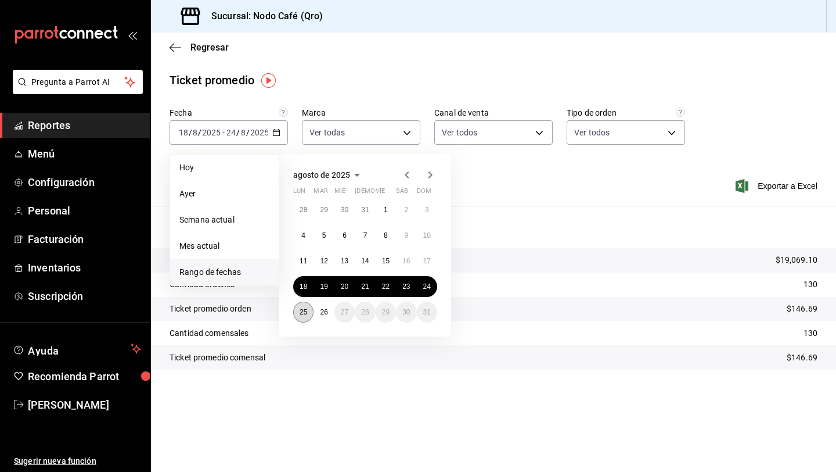
click at [300, 310] on abbr "25" at bounding box center [304, 312] width 8 height 8
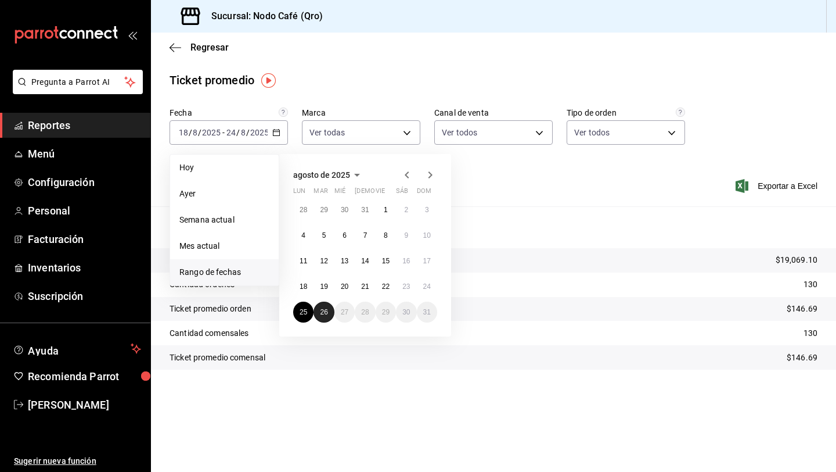
click at [318, 308] on button "26" at bounding box center [324, 311] width 20 height 21
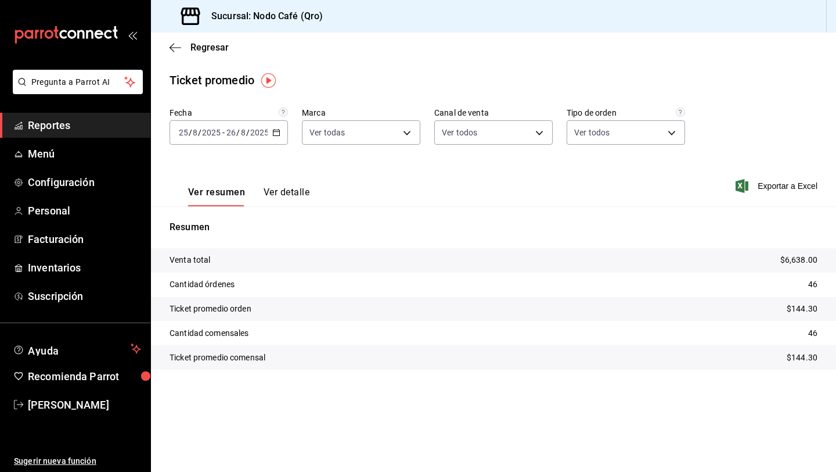
click at [280, 132] on icon "button" at bounding box center [276, 132] width 8 height 8
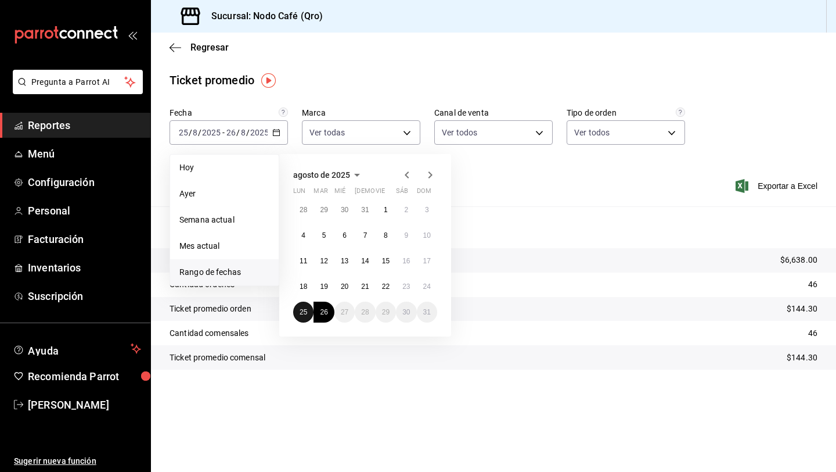
click at [300, 311] on abbr "25" at bounding box center [304, 312] width 8 height 8
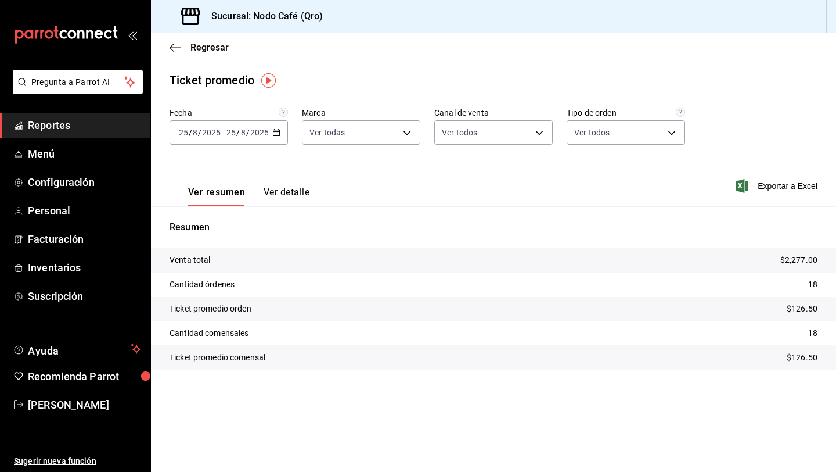
click at [279, 134] on \(Stroke\) "button" at bounding box center [276, 133] width 7 height 6
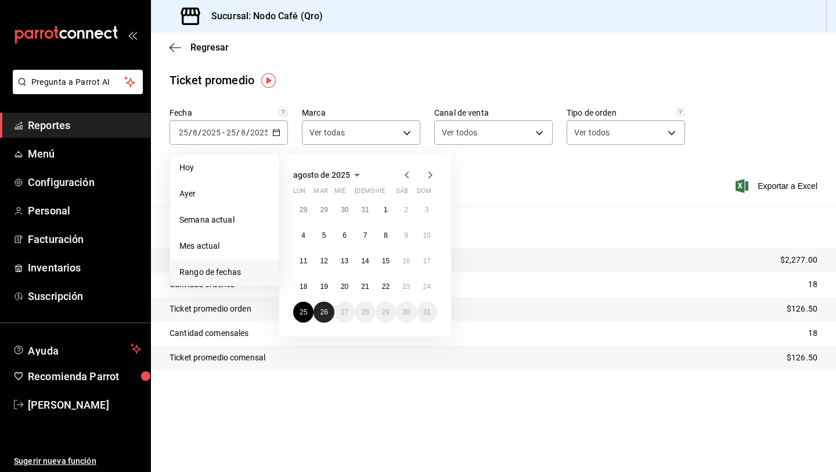
click at [323, 315] on abbr "26" at bounding box center [324, 312] width 8 height 8
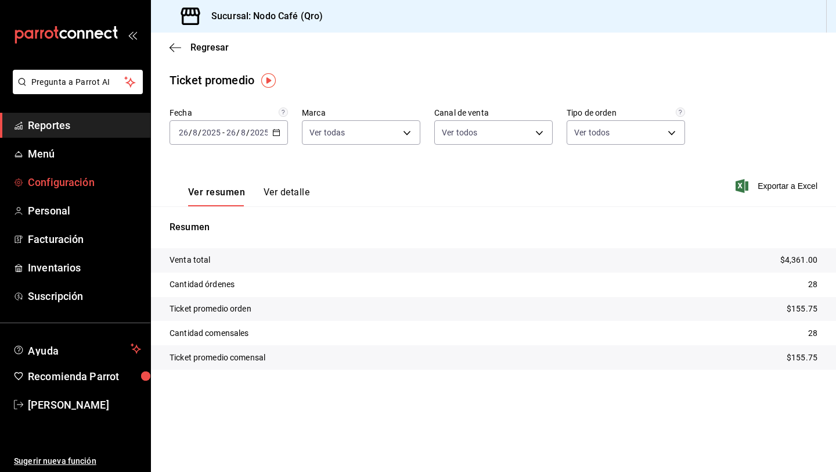
click at [69, 181] on span "Configuración" at bounding box center [84, 182] width 113 height 16
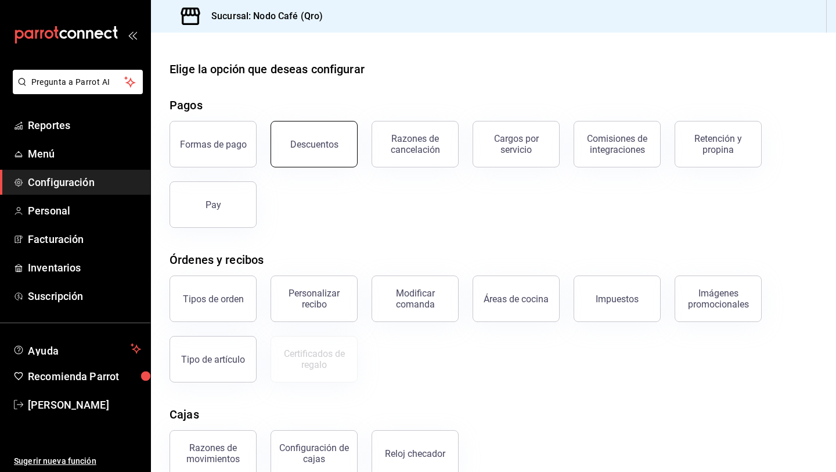
click at [339, 149] on button "Descuentos" at bounding box center [314, 144] width 87 height 46
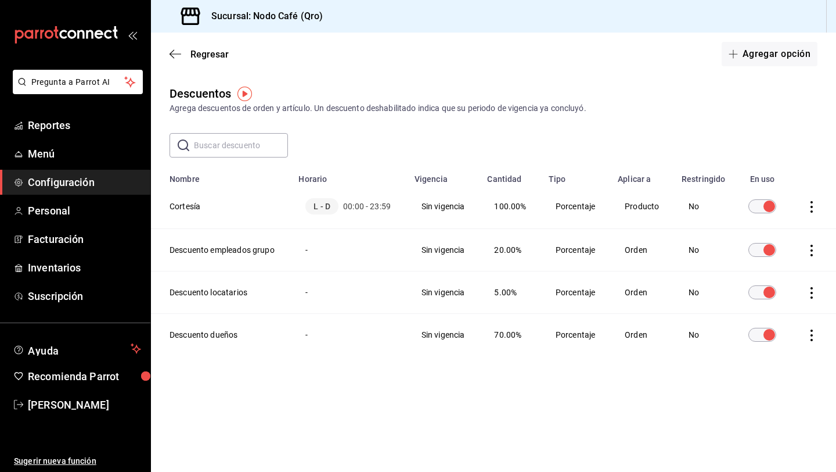
click at [810, 208] on icon "actions" at bounding box center [812, 207] width 12 height 12
click at [778, 216] on span "Eliminar" at bounding box center [759, 223] width 51 height 14
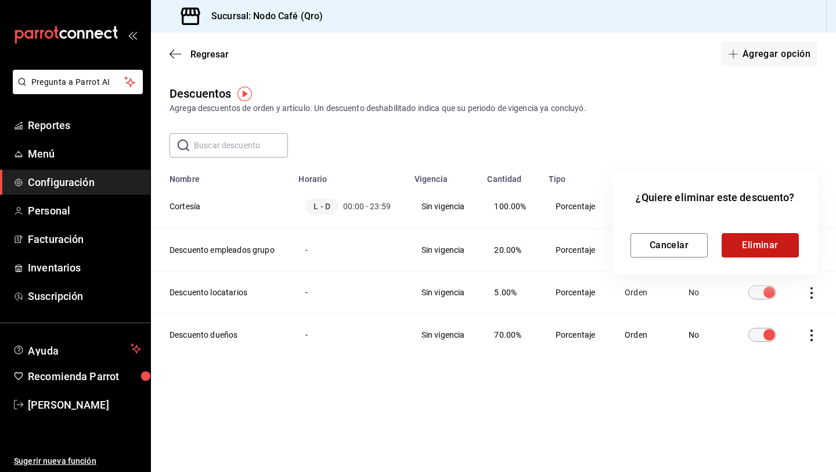
click at [766, 246] on button "Eliminar" at bounding box center [760, 245] width 77 height 24
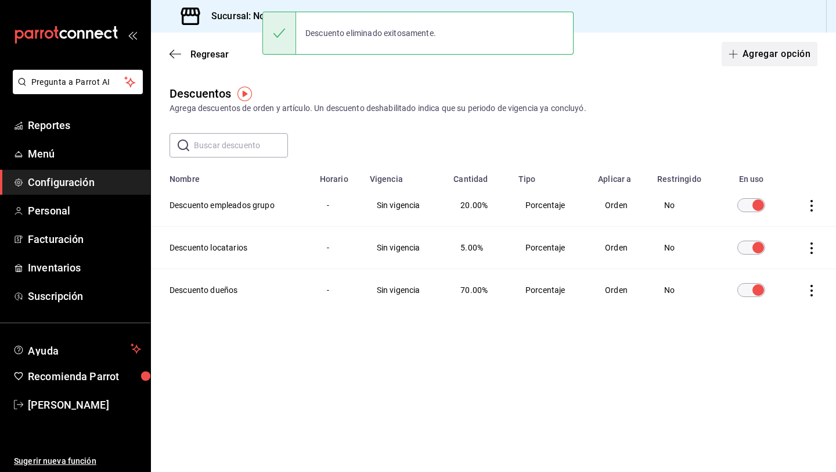
click at [740, 52] on span "button" at bounding box center [736, 53] width 14 height 9
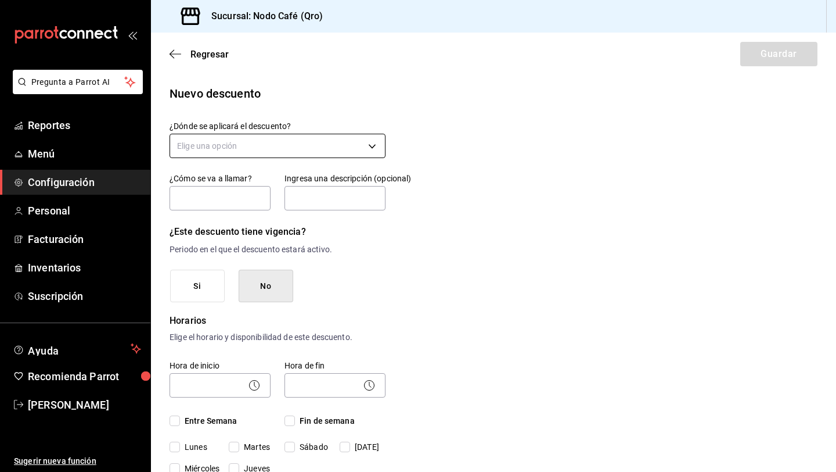
click at [307, 150] on body "Pregunta a Parrot AI Reportes Menú Configuración Personal Facturación Inventari…" at bounding box center [418, 236] width 836 height 472
click at [242, 198] on li "Orden completa" at bounding box center [277, 201] width 215 height 19
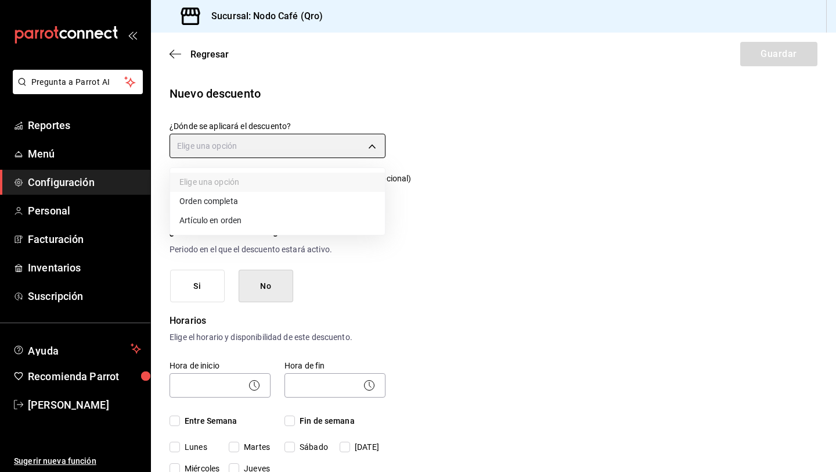
type input "ORDER"
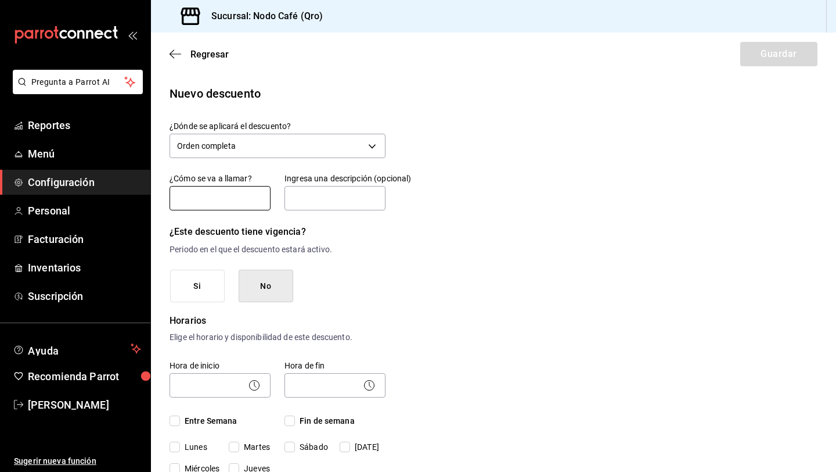
click at [242, 198] on input "text" at bounding box center [220, 198] width 101 height 24
type input "Cortesía"
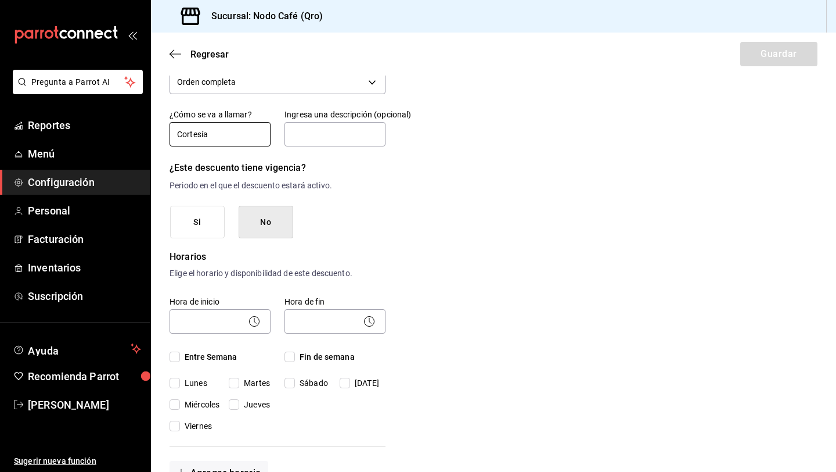
scroll to position [63, 0]
click at [218, 315] on body "Pregunta a Parrot AI Reportes Menú Configuración Personal Facturación Inventari…" at bounding box center [418, 236] width 836 height 472
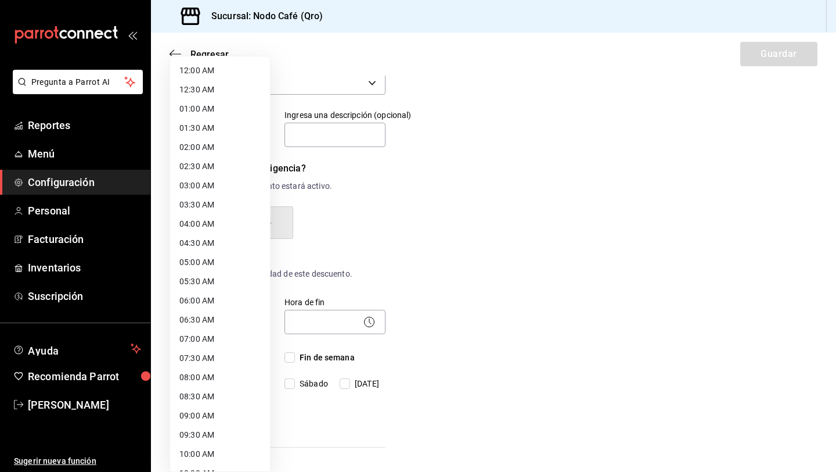
click at [208, 73] on li "12:00 AM" at bounding box center [220, 70] width 100 height 19
type input "00:00"
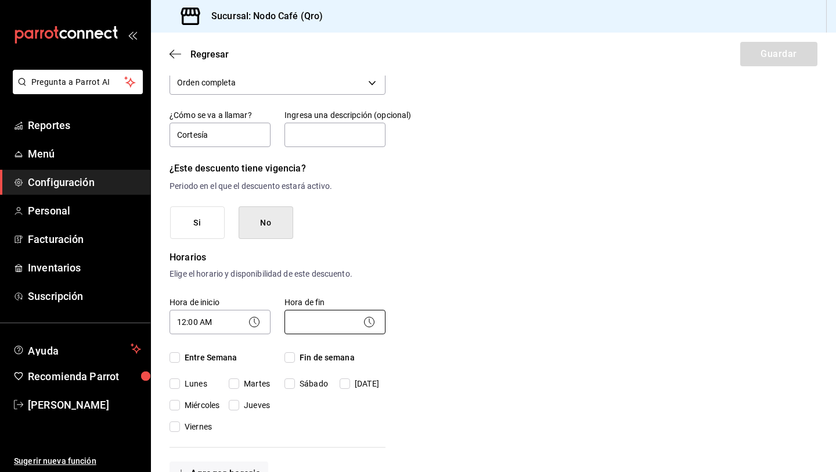
click at [325, 324] on body "Pregunta a Parrot AI Reportes Menú Configuración Personal Facturación Inventari…" at bounding box center [418, 236] width 836 height 472
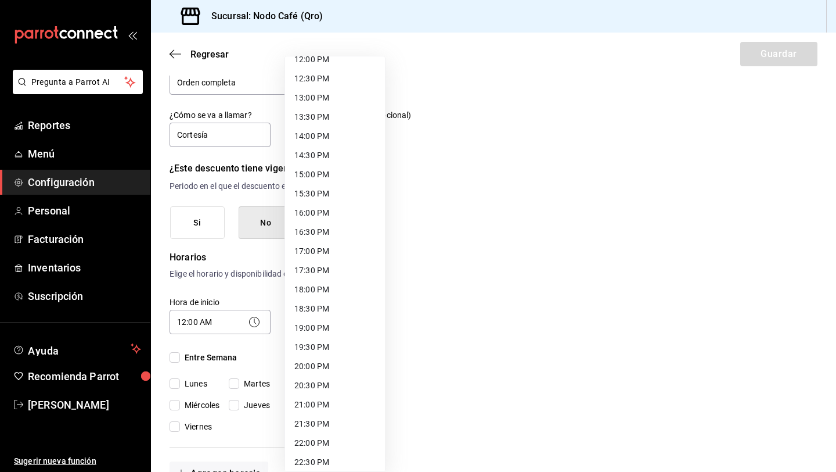
scroll to position [534, 0]
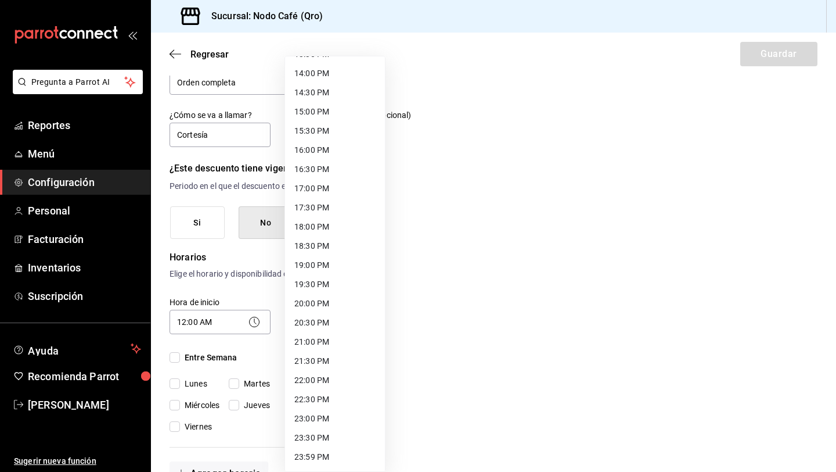
click at [317, 449] on li "23:59 PM" at bounding box center [335, 456] width 100 height 19
type input "23:59"
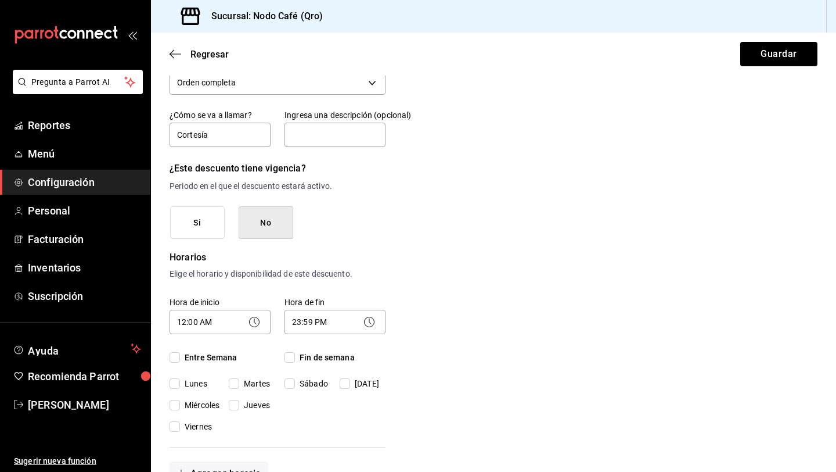
click at [173, 357] on input "Entre Semana" at bounding box center [175, 357] width 10 height 10
checkbox input "true"
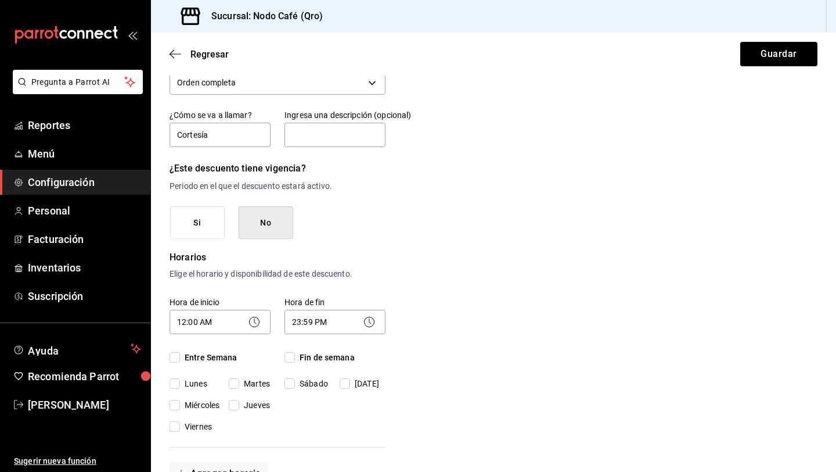
checkbox input "true"
click at [291, 355] on input "Fin de semana" at bounding box center [290, 357] width 10 height 10
checkbox input "true"
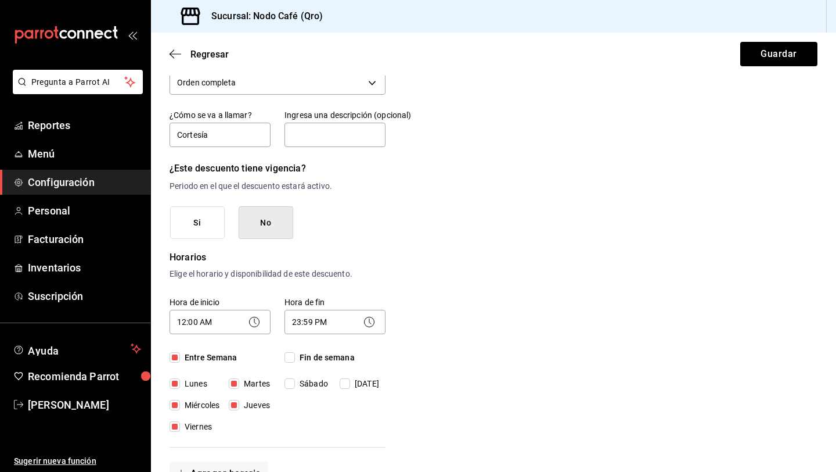
checkbox input "true"
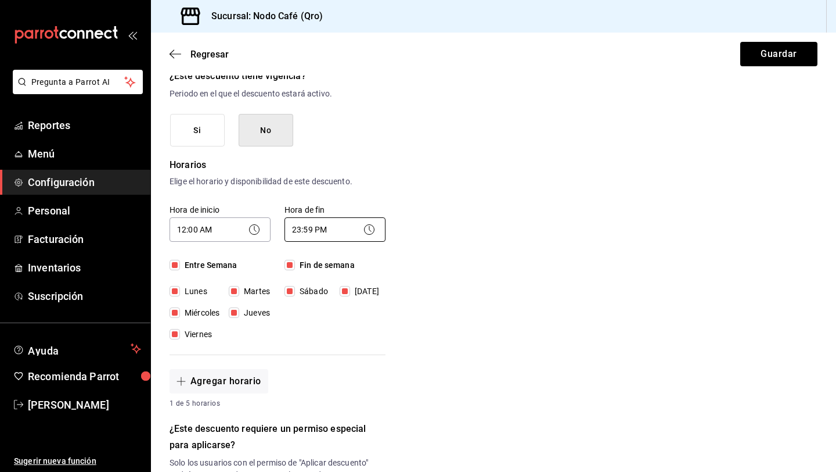
scroll to position [127, 0]
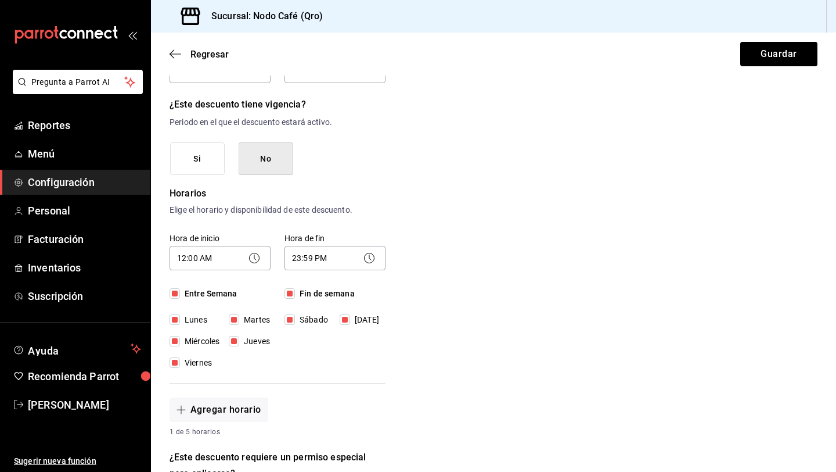
click at [293, 292] on input "Fin de semana" at bounding box center [290, 293] width 10 height 10
checkbox input "false"
click at [173, 292] on input "Entre Semana" at bounding box center [175, 293] width 10 height 10
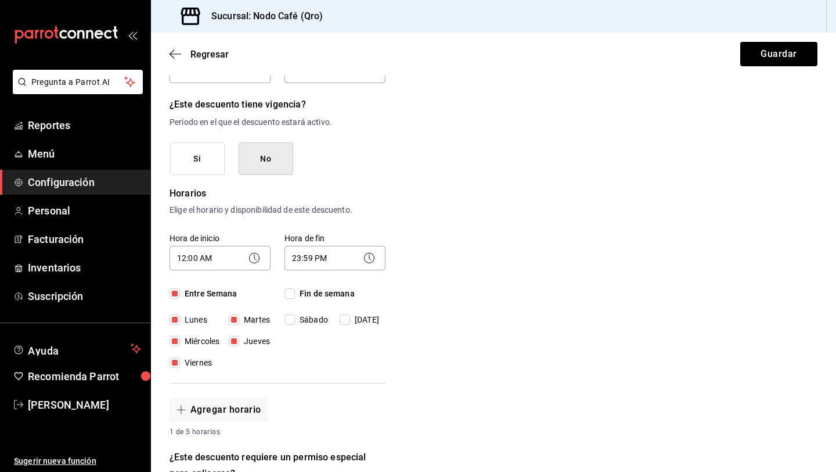
checkbox input "false"
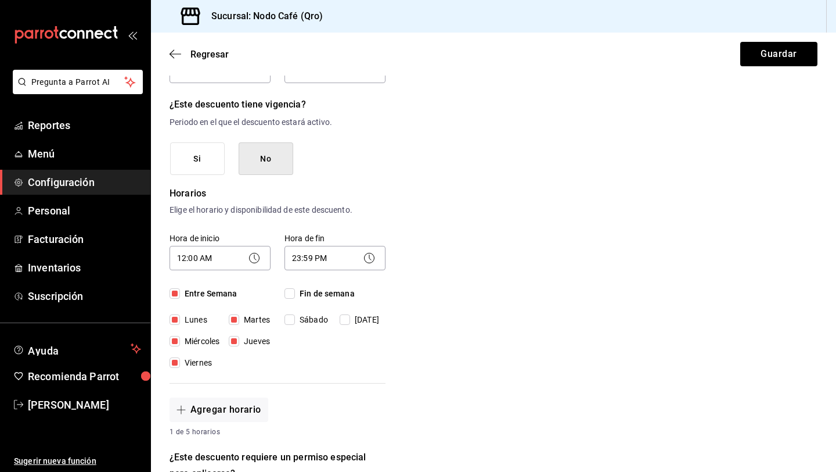
checkbox input "false"
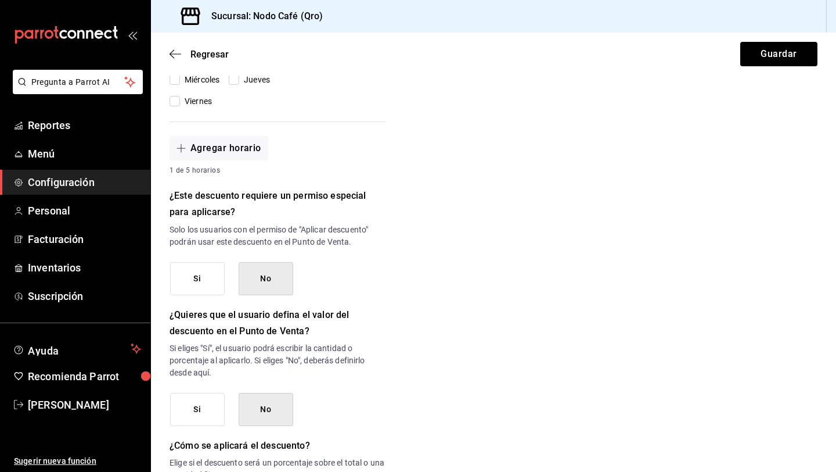
scroll to position [512, 0]
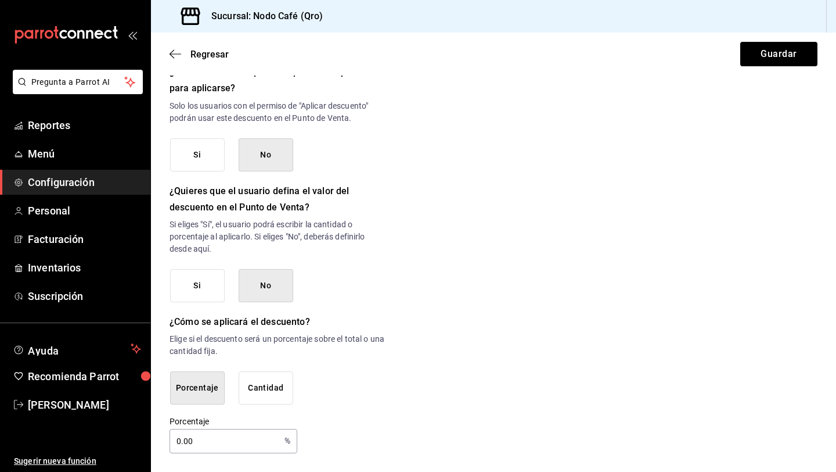
click at [203, 437] on input "0.00" at bounding box center [225, 440] width 110 height 23
type input "0"
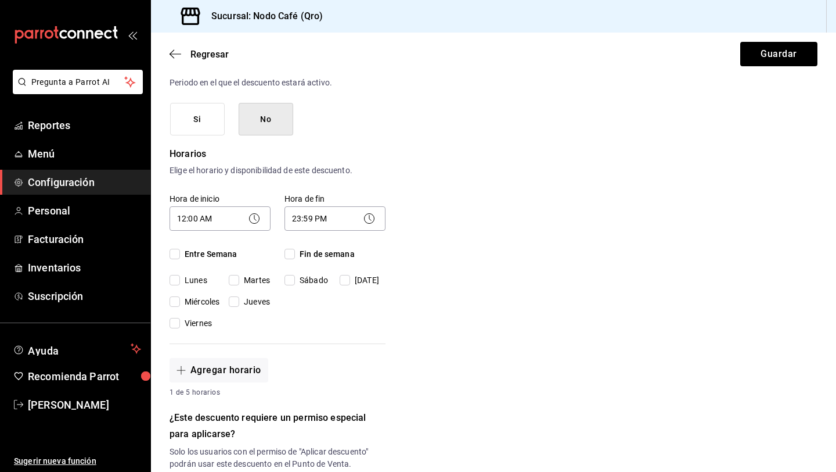
scroll to position [0, 0]
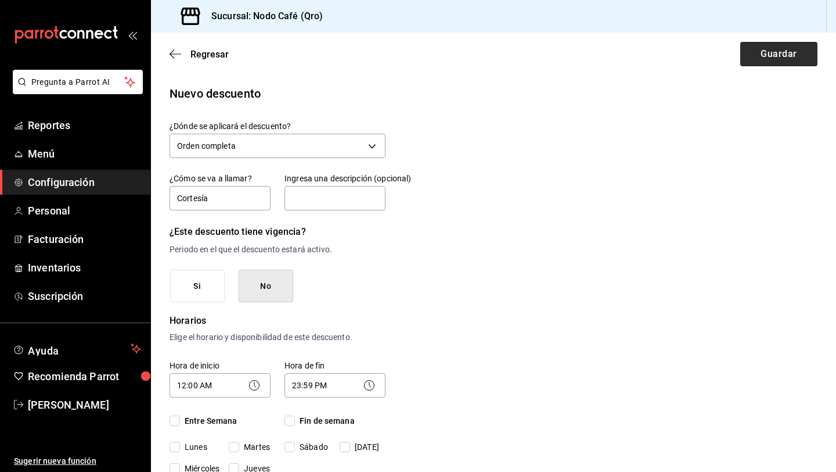
type input "100"
click at [764, 57] on button "Guardar" at bounding box center [778, 54] width 77 height 24
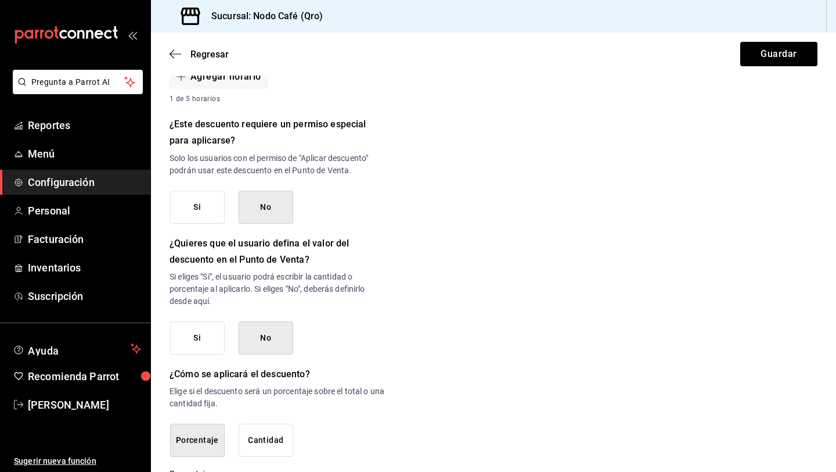
scroll to position [512, 0]
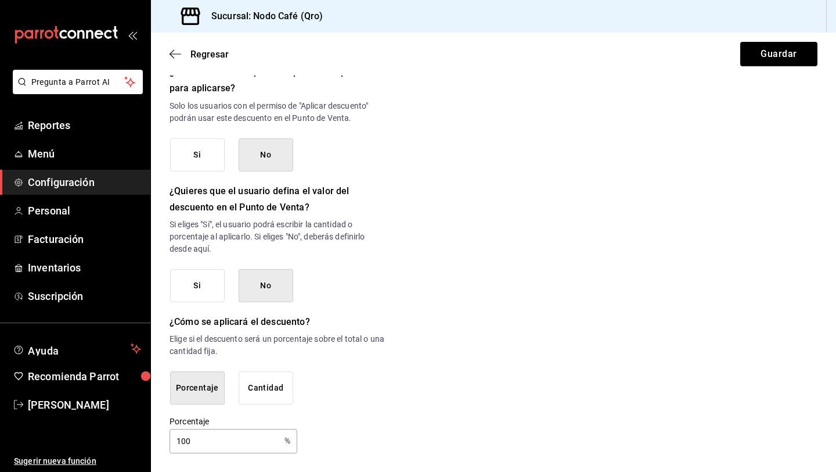
click at [237, 444] on input "100" at bounding box center [225, 440] width 110 height 23
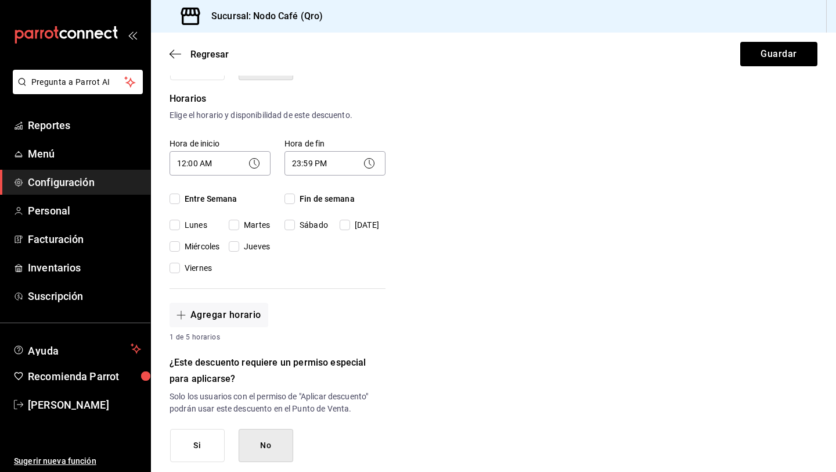
scroll to position [218, 0]
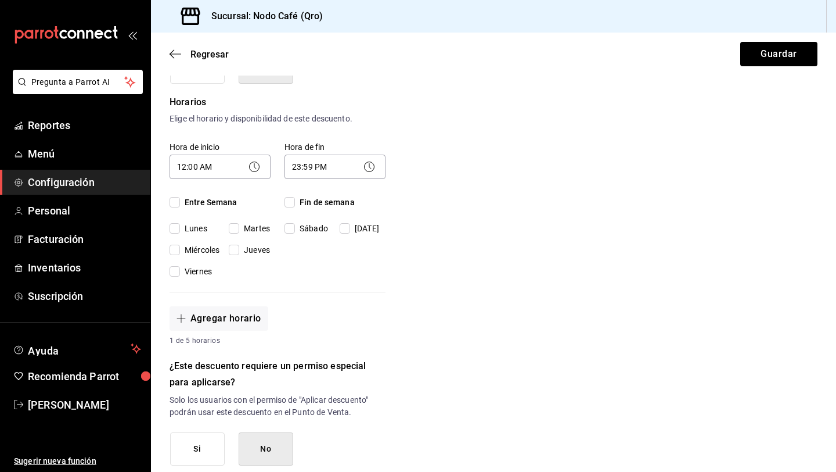
click at [291, 204] on input "Fin de semana" at bounding box center [290, 202] width 10 height 10
checkbox input "true"
click at [178, 203] on input "Entre Semana" at bounding box center [175, 202] width 10 height 10
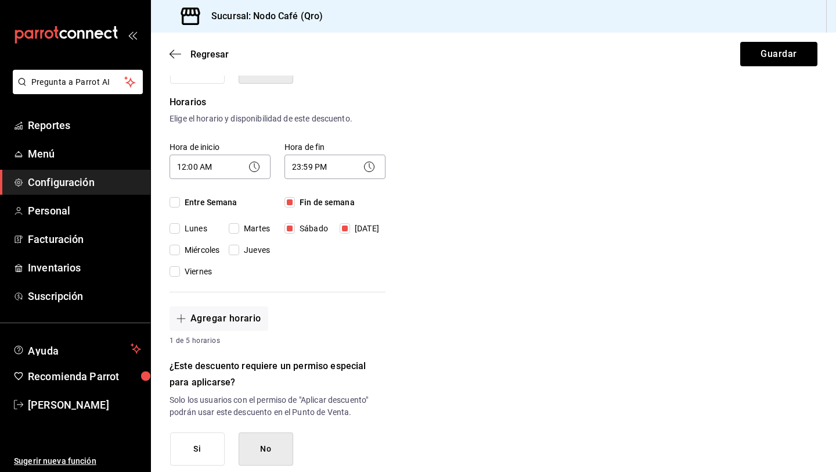
checkbox input "true"
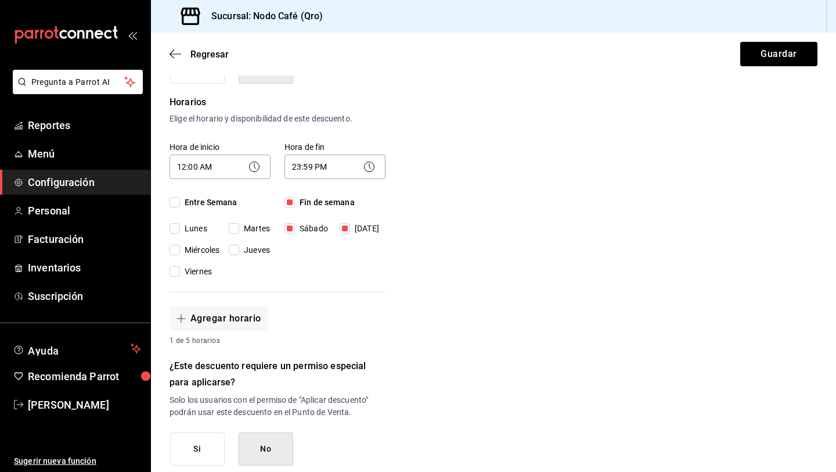
checkbox input "true"
click at [770, 60] on button "Guardar" at bounding box center [778, 54] width 77 height 24
